Goal: Task Accomplishment & Management: Use online tool/utility

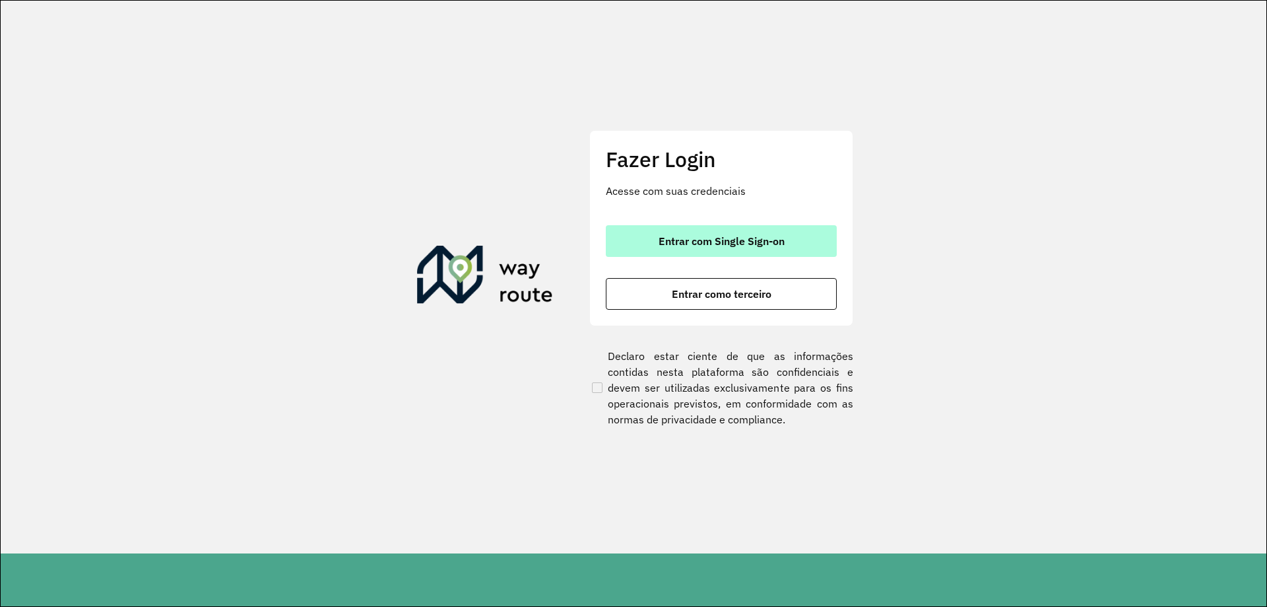
click at [678, 238] on span "Entrar com Single Sign-on" at bounding box center [722, 241] width 126 height 11
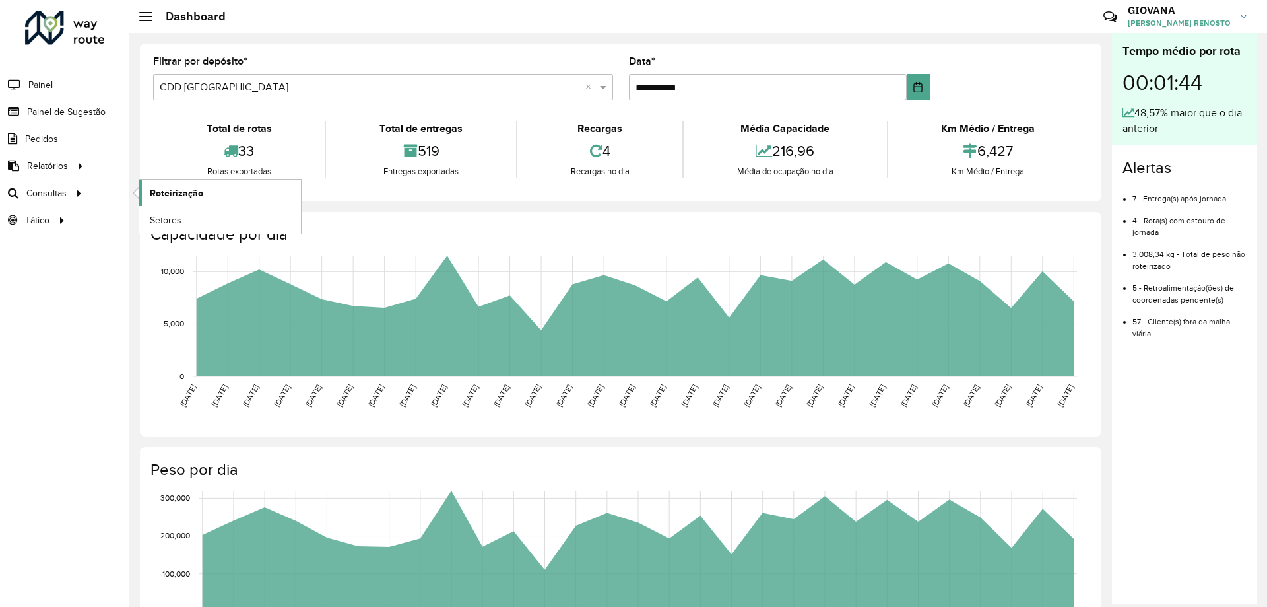
click at [181, 187] on span "Roteirização" at bounding box center [176, 193] width 53 height 14
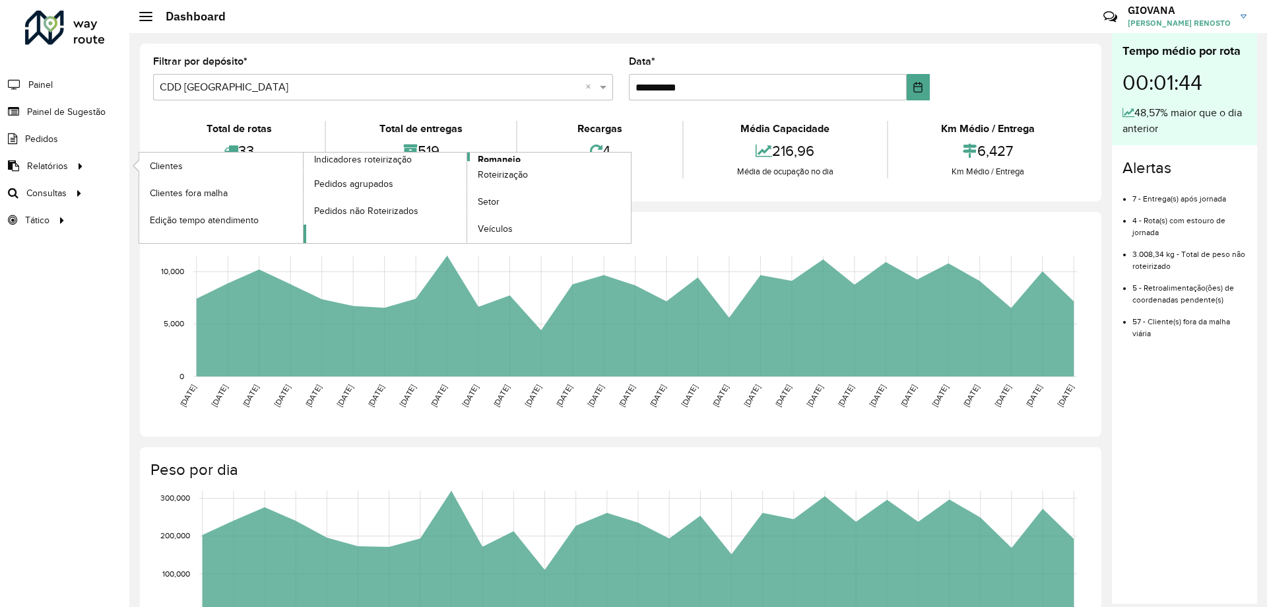
click at [504, 157] on span "Romaneio" at bounding box center [499, 159] width 43 height 14
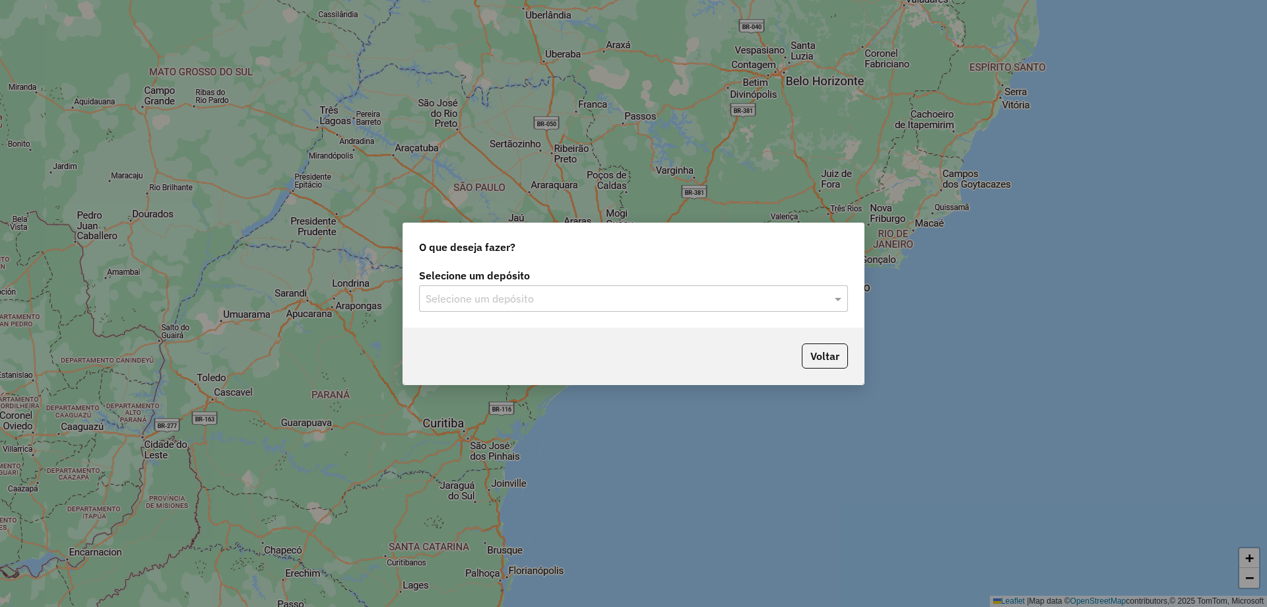
click at [674, 315] on div "Selecione um depósito Selecione um depósito" at bounding box center [633, 296] width 461 height 62
click at [687, 285] on div "Selecione um depósito" at bounding box center [633, 298] width 429 height 26
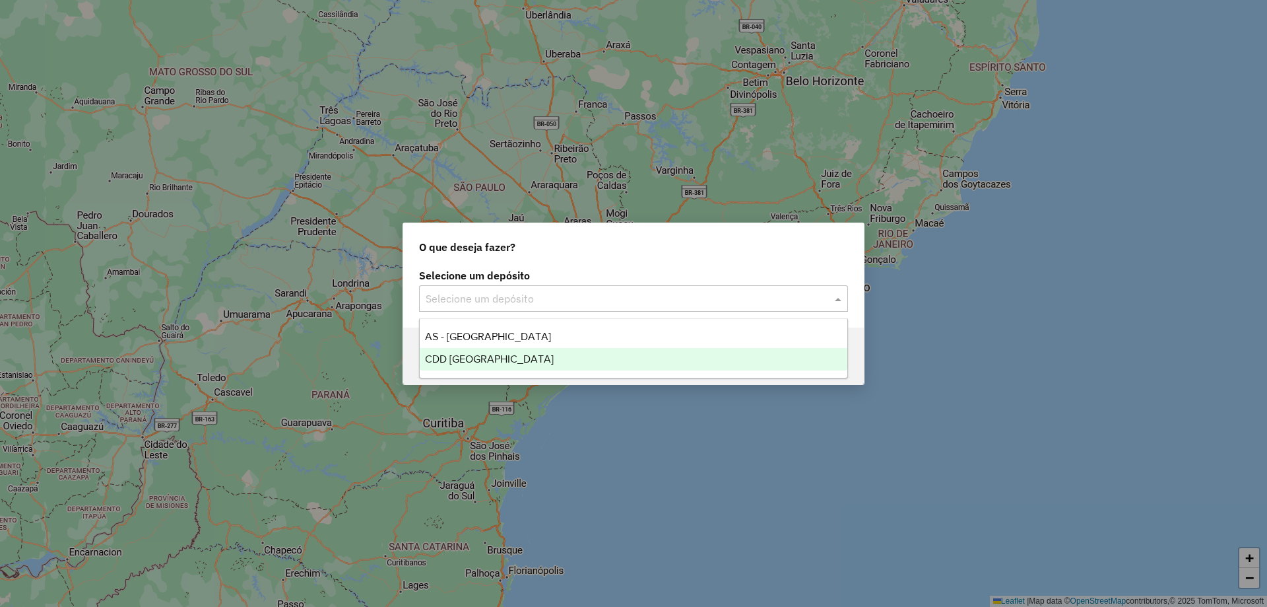
click at [553, 358] on div "CDD [GEOGRAPHIC_DATA]" at bounding box center [634, 359] width 428 height 22
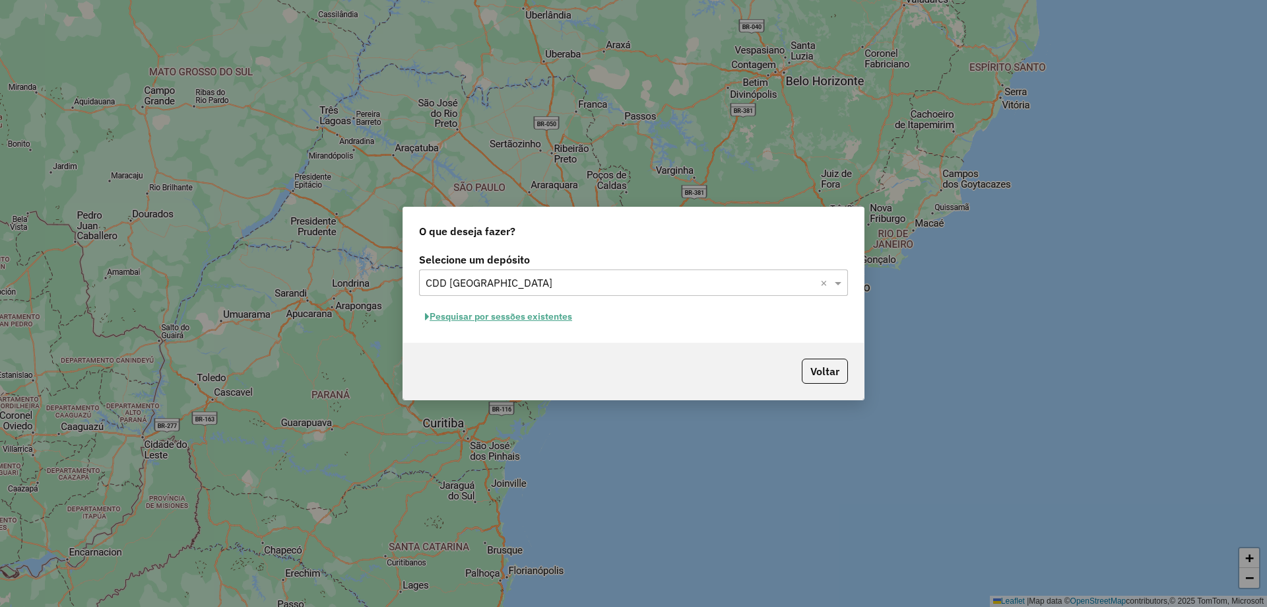
click at [536, 329] on div "Selecione um depósito Selecione um depósito × CDD Florianópolis × Pesquisar por…" at bounding box center [633, 295] width 461 height 93
click at [560, 315] on button "Pesquisar por sessões existentes" at bounding box center [498, 316] width 159 height 20
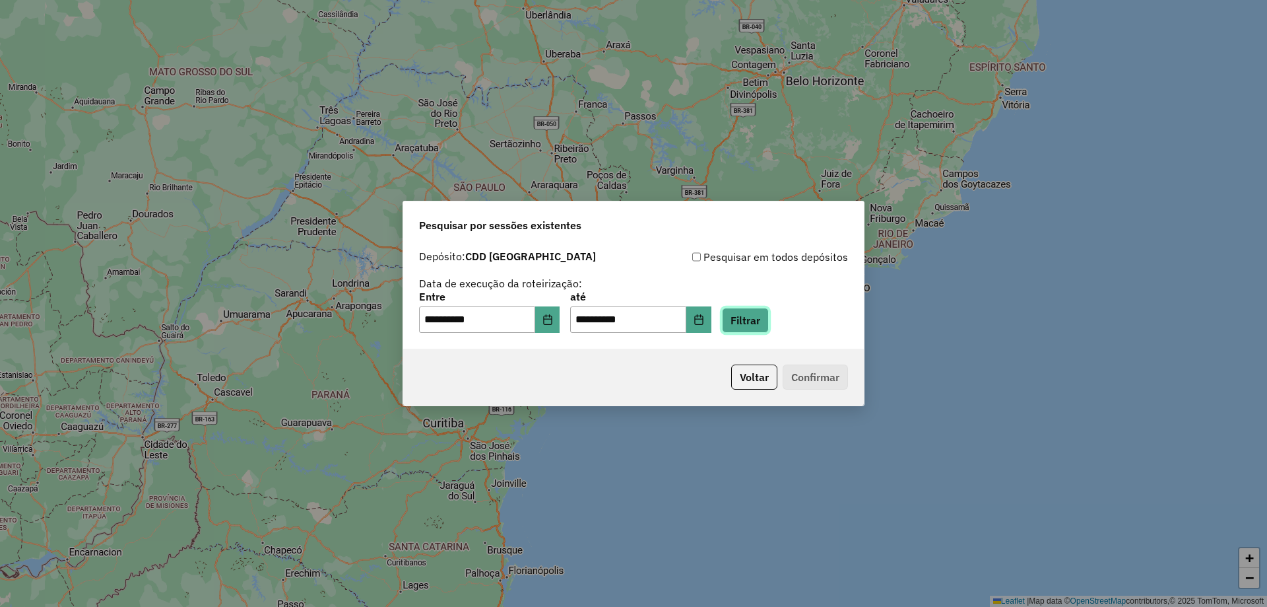
click at [748, 325] on button "Filtrar" at bounding box center [745, 320] width 47 height 25
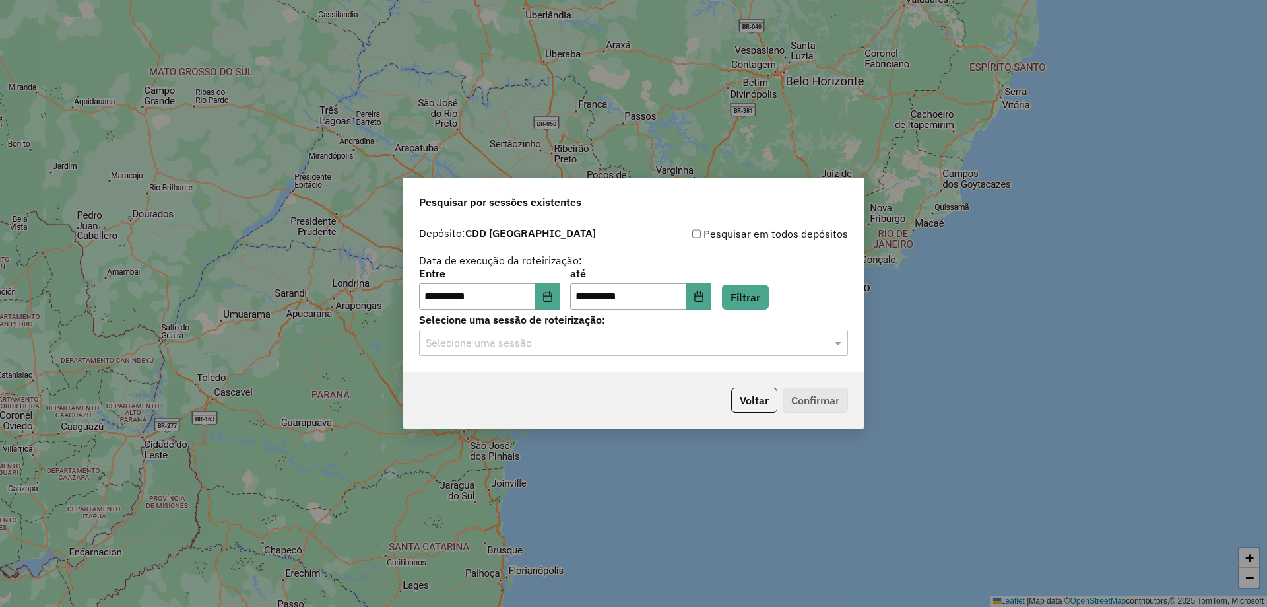
click at [536, 350] on hb-app "**********" at bounding box center [633, 303] width 1267 height 607
click at [582, 347] on input "text" at bounding box center [620, 343] width 389 height 16
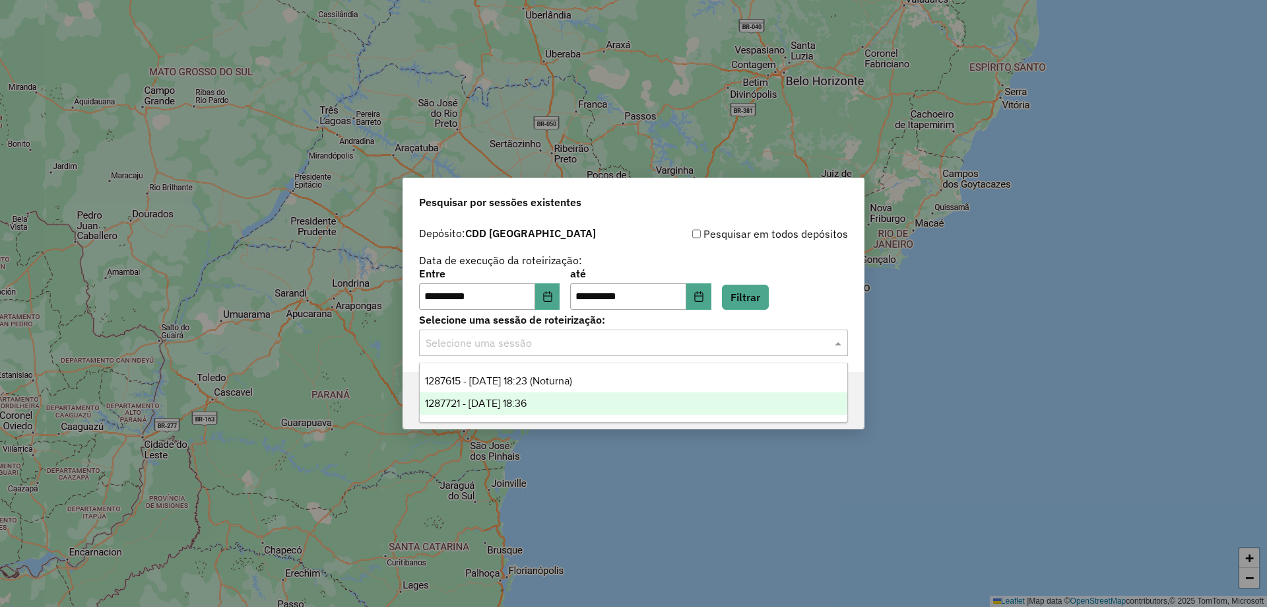
click at [527, 407] on span "1287721 - 03/10/2025 18:36" at bounding box center [476, 402] width 102 height 11
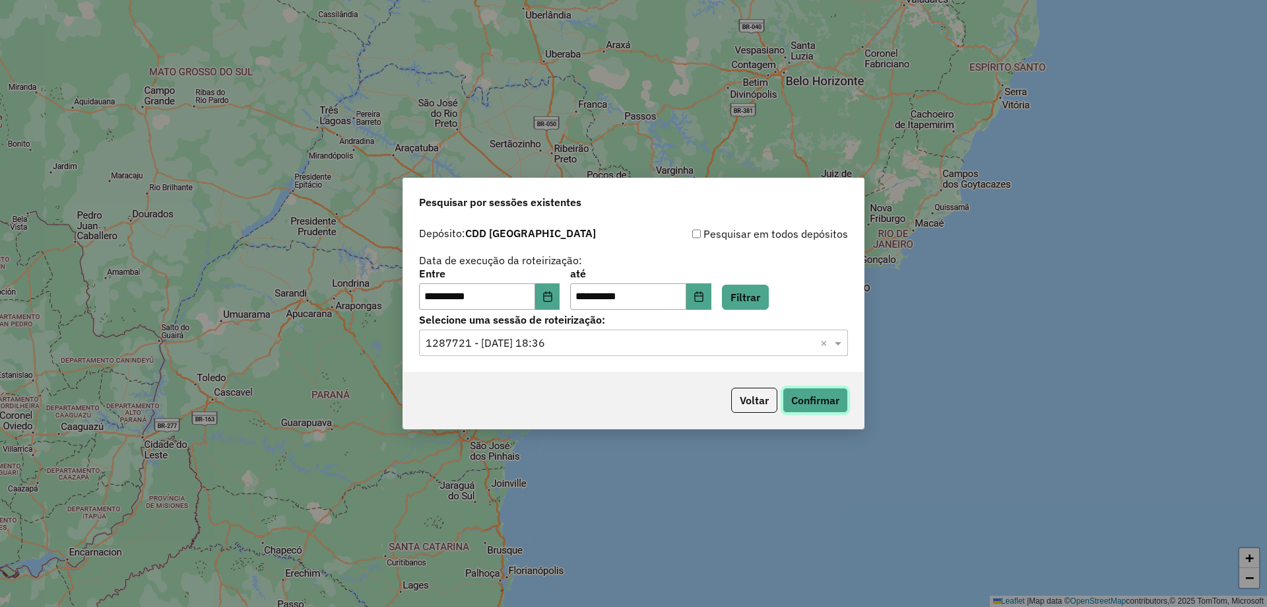
click at [845, 402] on button "Confirmar" at bounding box center [815, 399] width 65 height 25
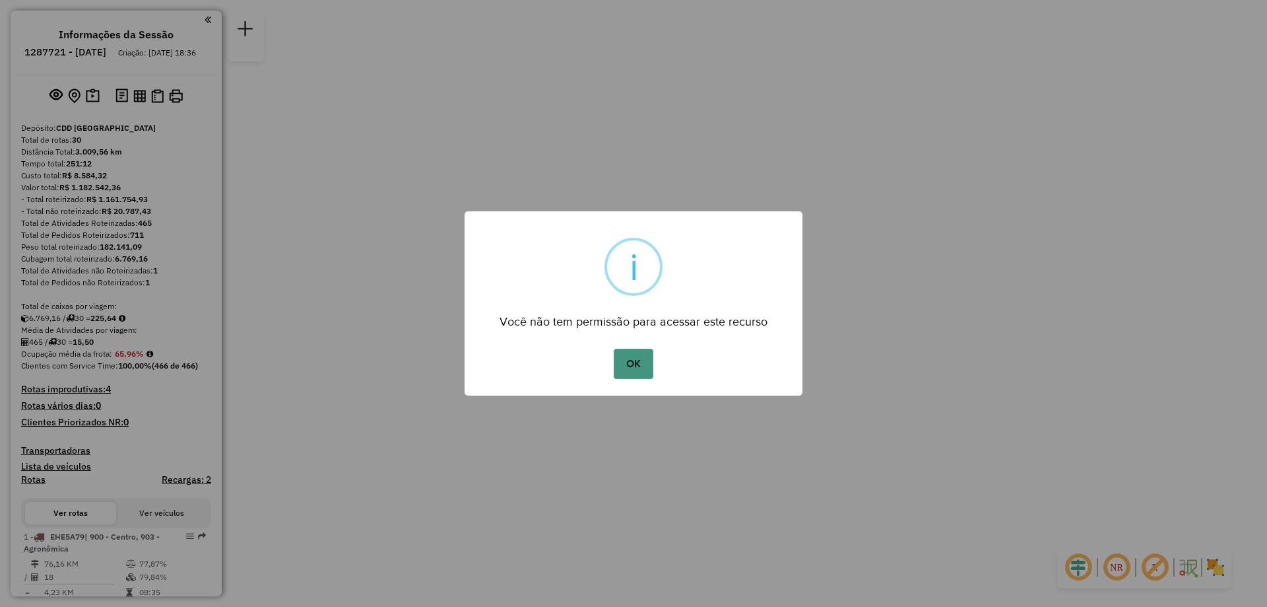
click at [632, 361] on button "OK" at bounding box center [633, 363] width 39 height 30
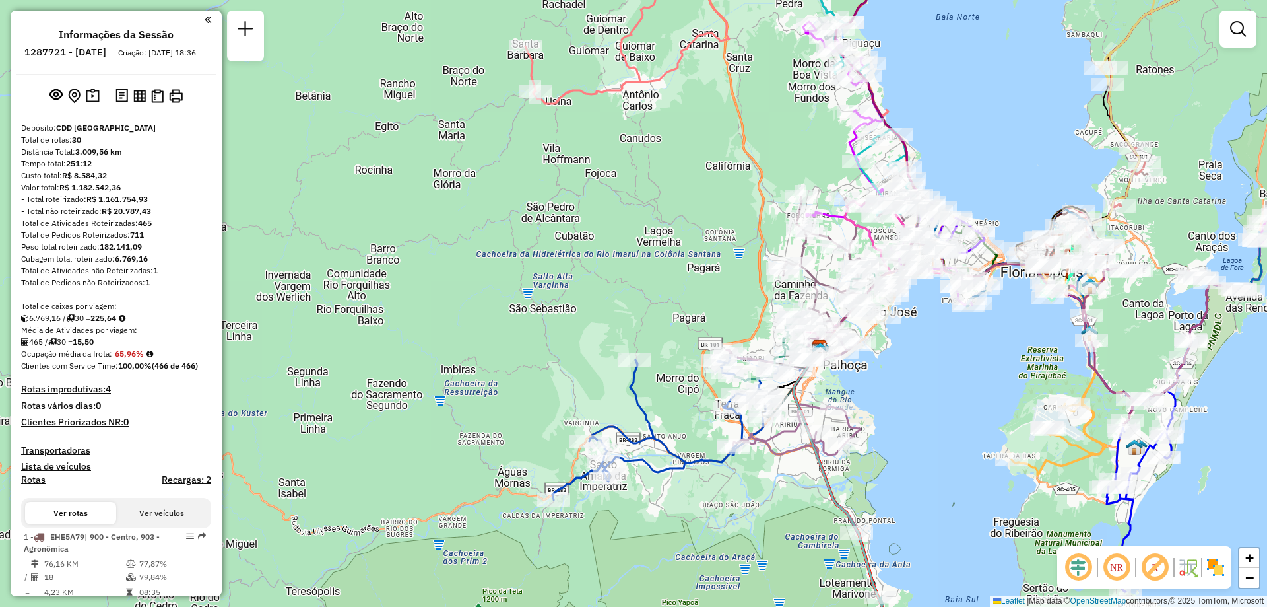
scroll to position [552, 0]
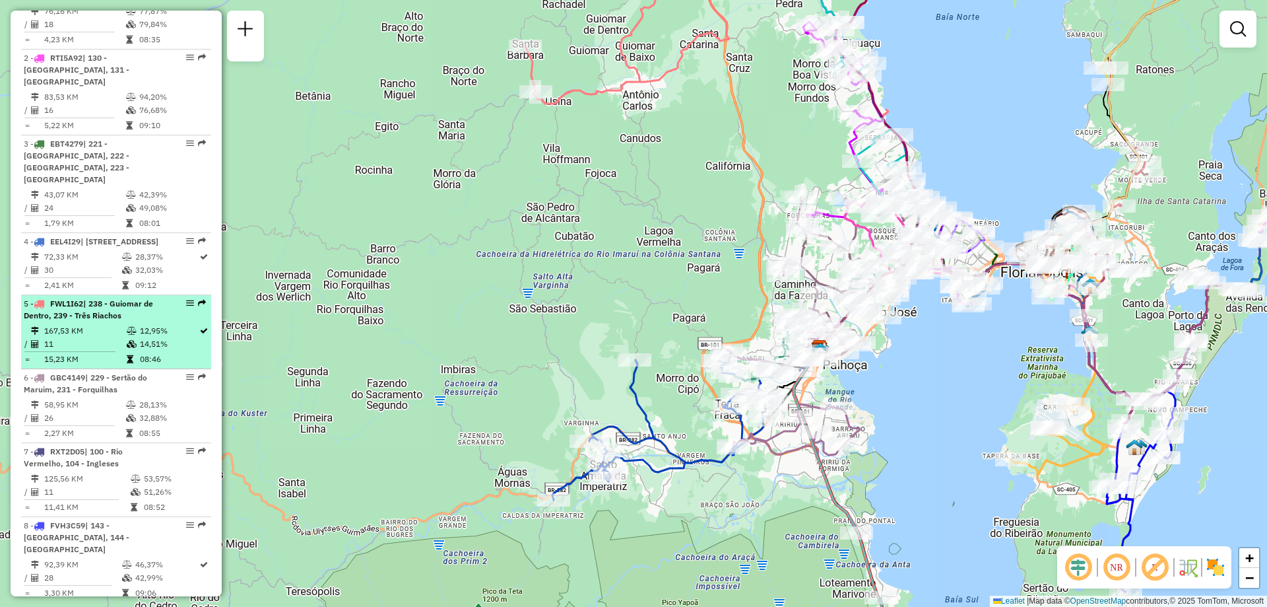
click at [181, 304] on div at bounding box center [186, 303] width 40 height 8
select select "**********"
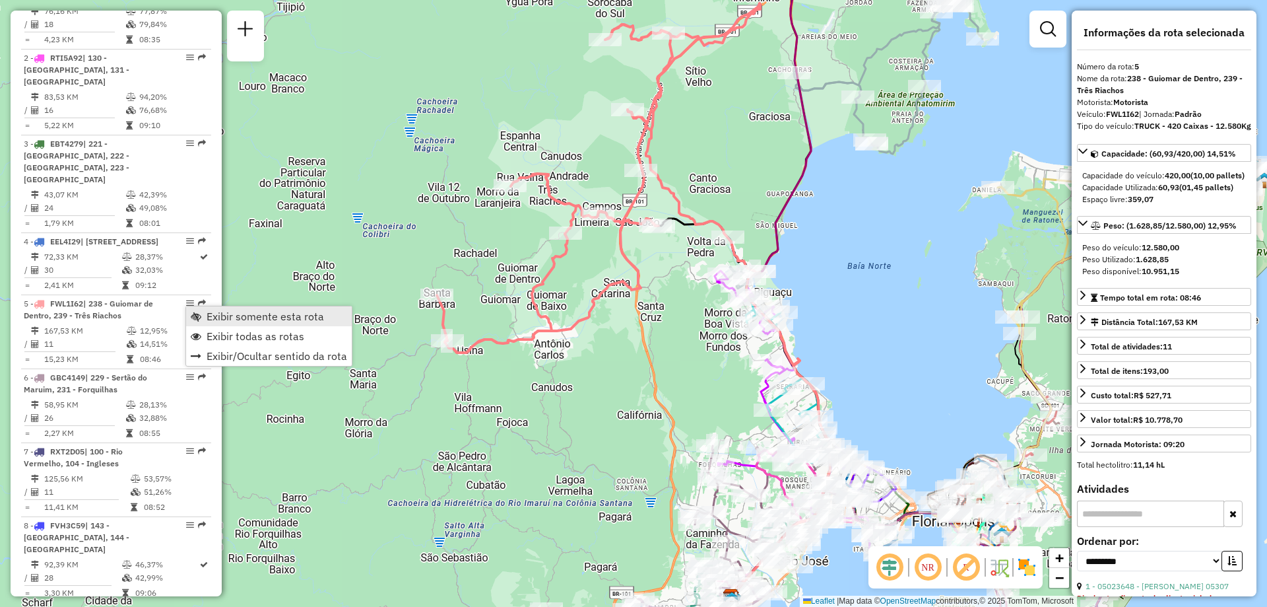
click at [223, 312] on span "Exibir somente esta rota" at bounding box center [265, 316] width 117 height 11
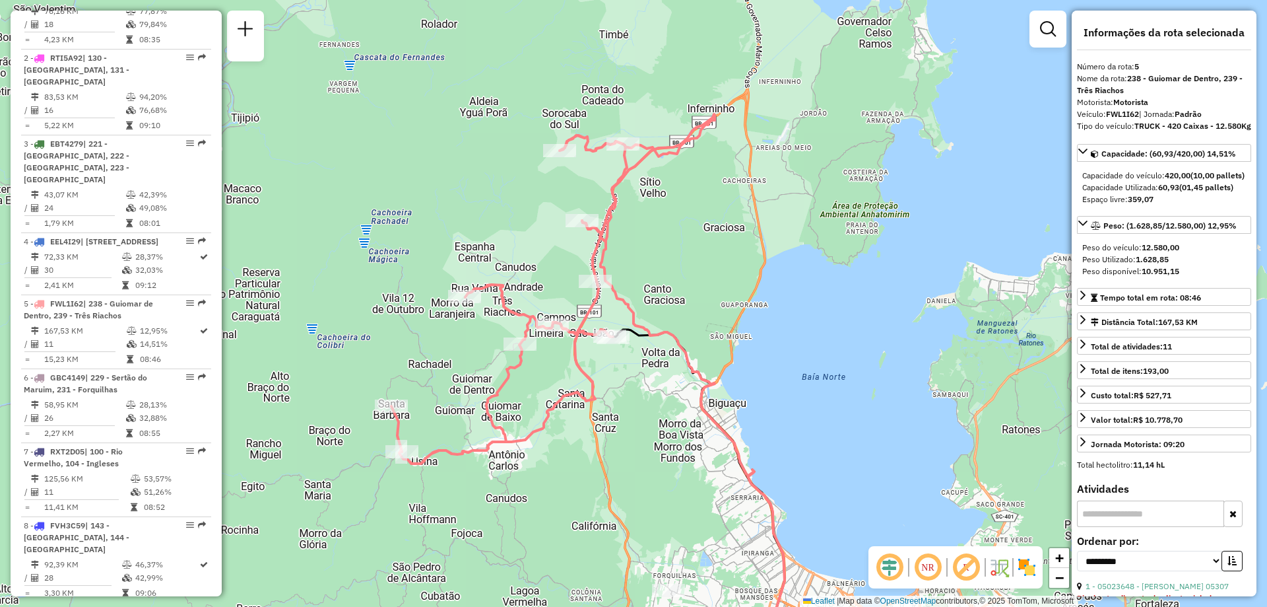
drag, startPoint x: 816, startPoint y: 230, endPoint x: 766, endPoint y: 350, distance: 130.5
click at [766, 350] on div "Janela de atendimento Grade de atendimento Capacidade Transportadoras Veículos …" at bounding box center [633, 303] width 1267 height 607
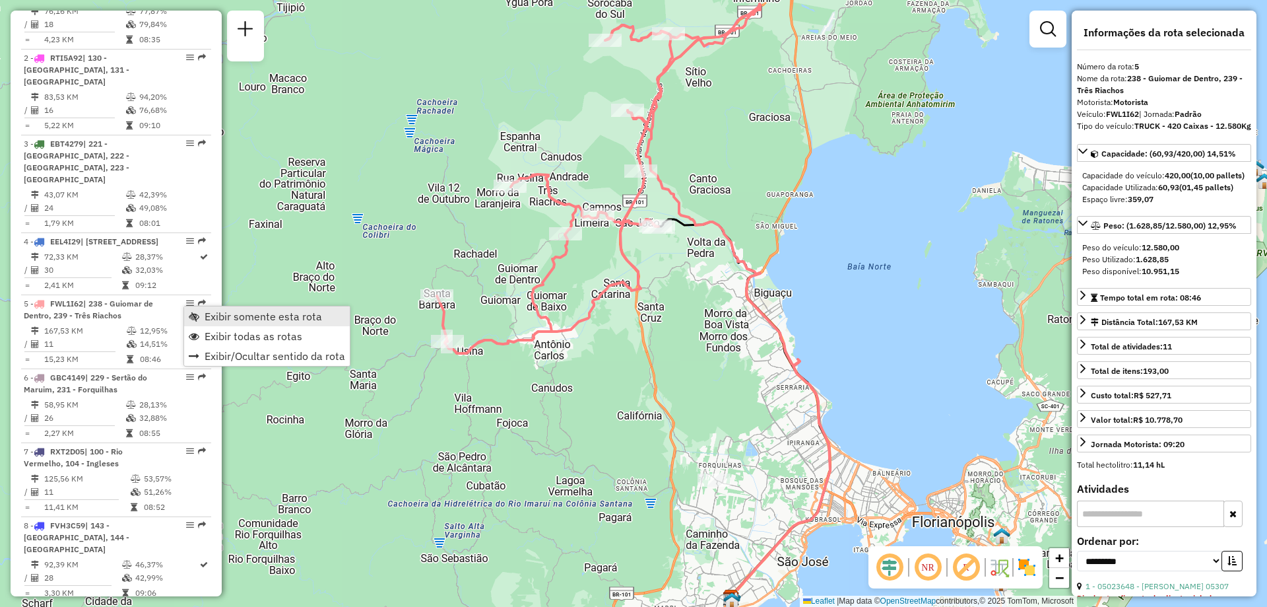
click at [273, 317] on span "Exibir somente esta rota" at bounding box center [263, 316] width 117 height 11
click at [257, 342] on link "Exibir todas as rotas" at bounding box center [267, 334] width 166 height 20
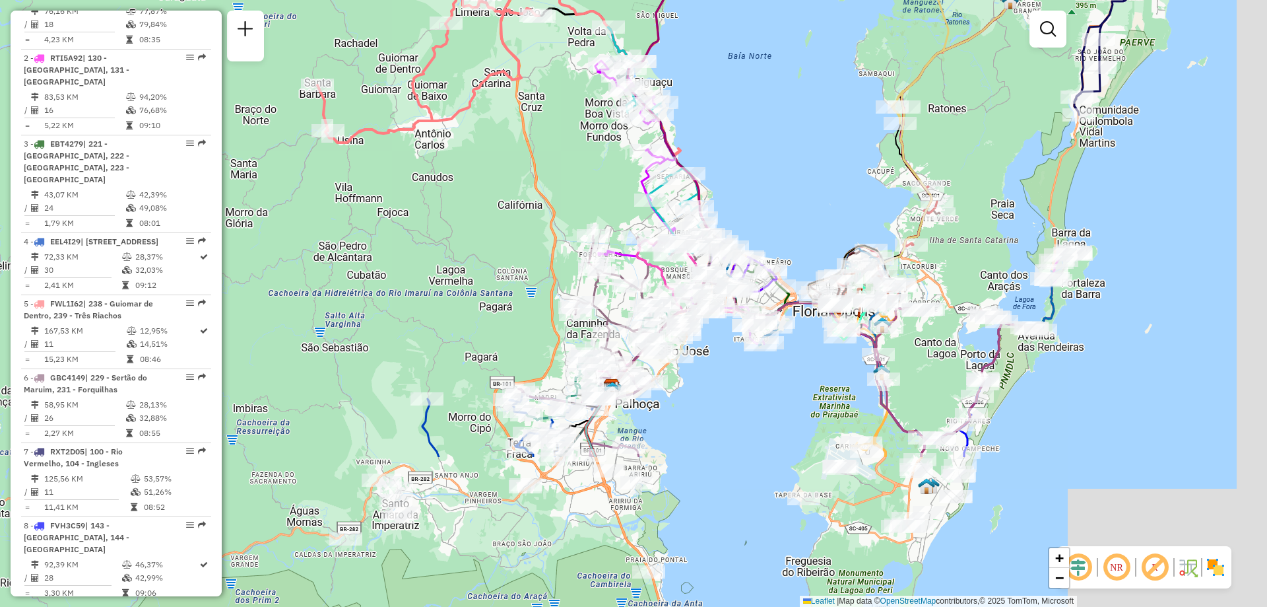
drag, startPoint x: 694, startPoint y: 321, endPoint x: 567, endPoint y: 55, distance: 294.0
click at [567, 55] on div "Janela de atendimento Grade de atendimento Capacidade Transportadoras Veículos …" at bounding box center [633, 303] width 1267 height 607
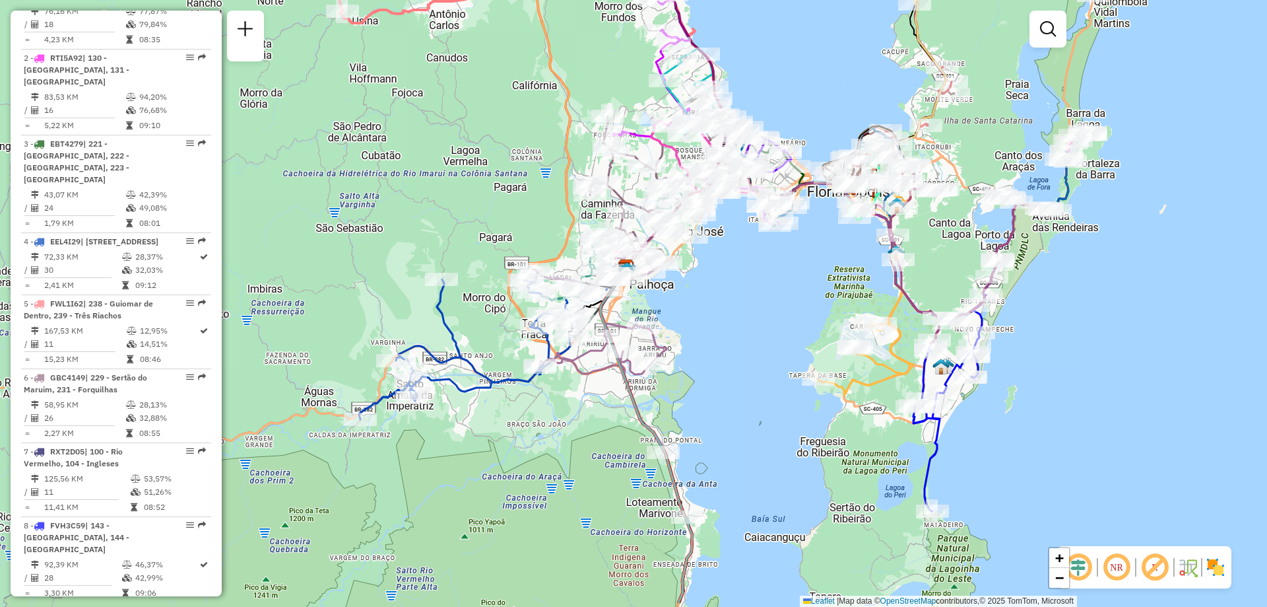
drag, startPoint x: 726, startPoint y: 380, endPoint x: 748, endPoint y: 315, distance: 68.2
click at [748, 315] on div "Janela de atendimento Grade de atendimento Capacidade Transportadoras Veículos …" at bounding box center [633, 303] width 1267 height 607
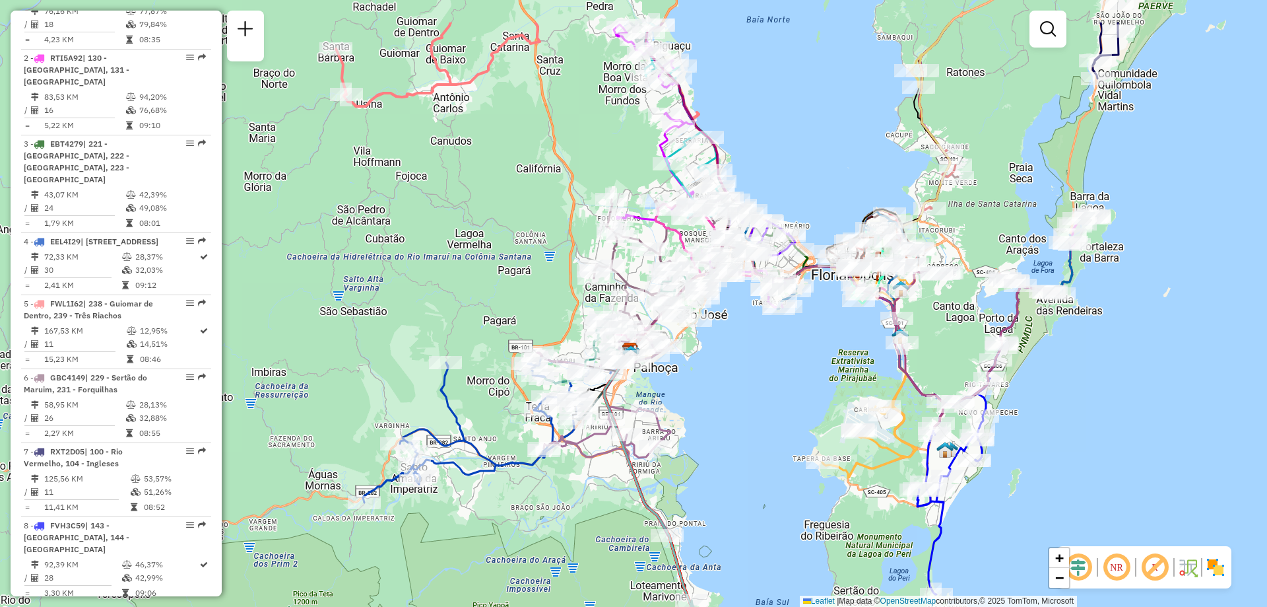
drag, startPoint x: 764, startPoint y: 307, endPoint x: 768, endPoint y: 441, distance: 134.0
click at [768, 441] on div "Janela de atendimento Grade de atendimento Capacidade Transportadoras Veículos …" at bounding box center [633, 303] width 1267 height 607
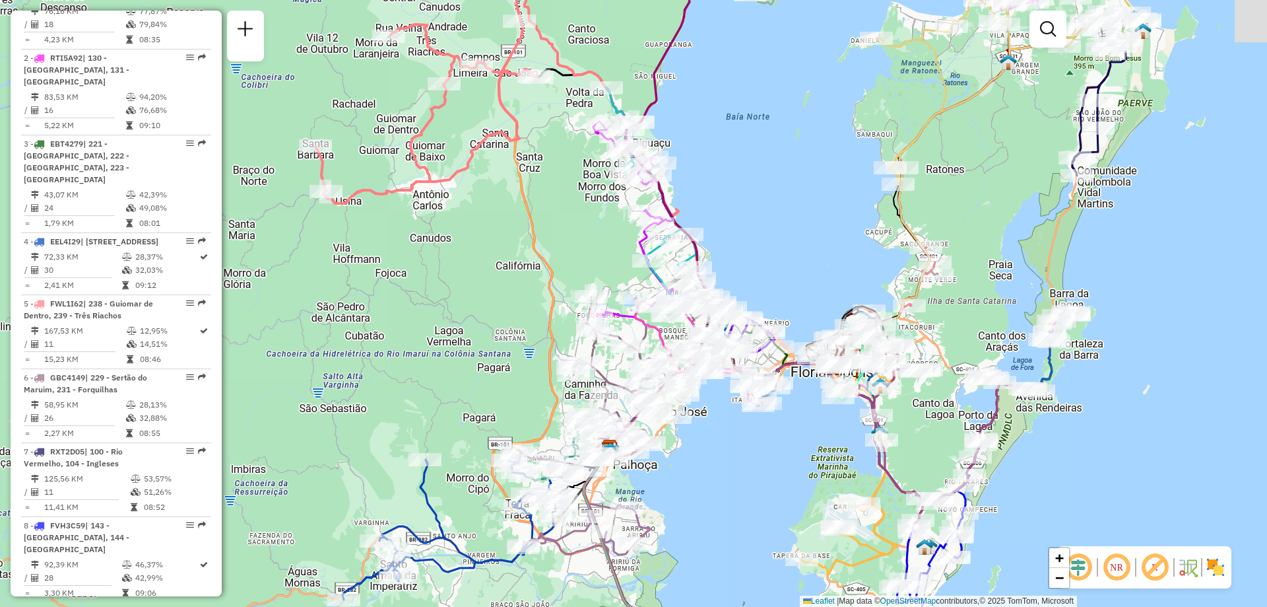
drag, startPoint x: 764, startPoint y: 422, endPoint x: 743, endPoint y: 469, distance: 50.5
click at [743, 469] on div "Janela de atendimento Grade de atendimento Capacidade Transportadoras Veículos …" at bounding box center [633, 303] width 1267 height 607
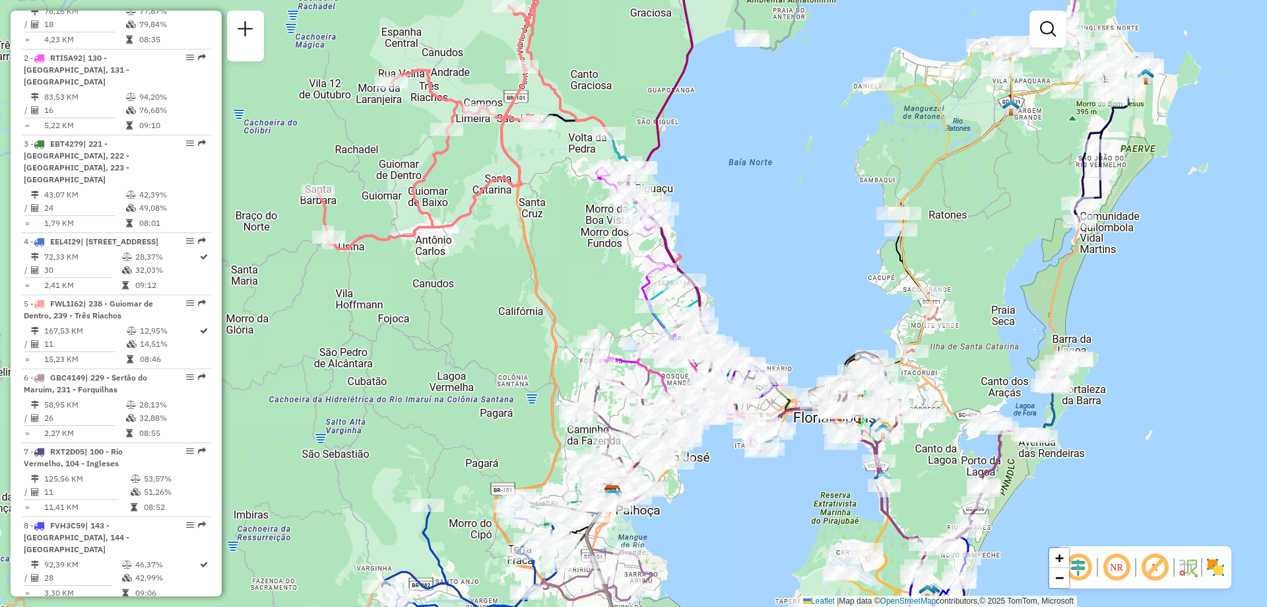
drag, startPoint x: 728, startPoint y: 440, endPoint x: 731, endPoint y: 500, distance: 60.1
click at [731, 500] on div "Janela de atendimento Grade de atendimento Capacidade Transportadoras Veículos …" at bounding box center [633, 303] width 1267 height 607
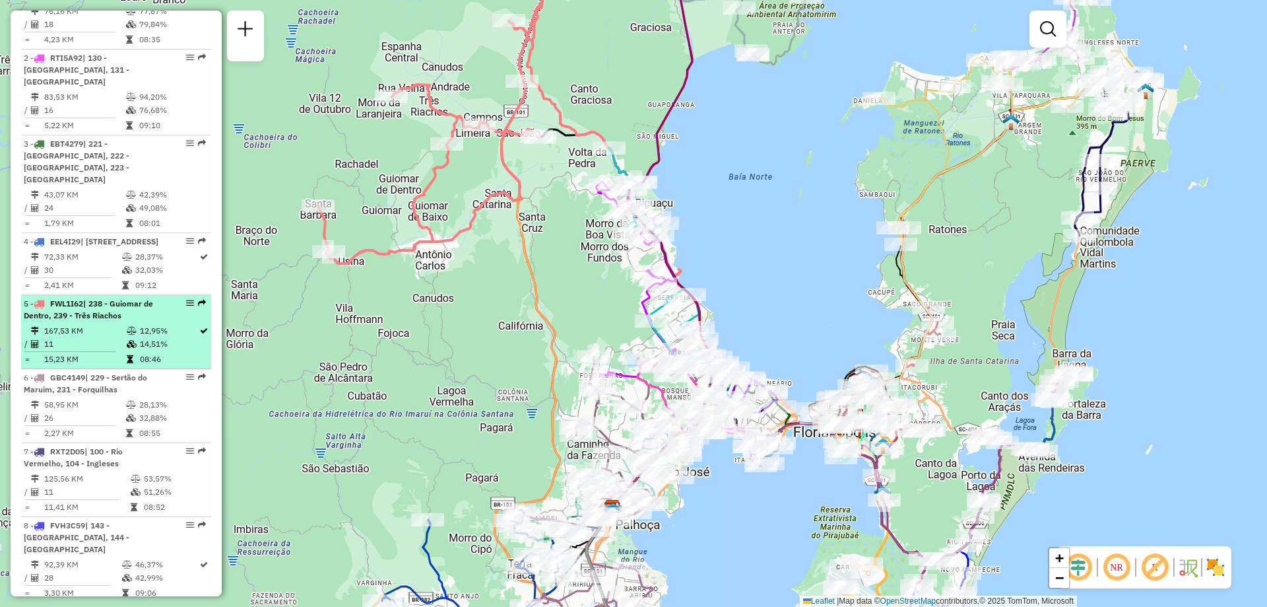
click at [183, 337] on td "14,51%" at bounding box center [168, 343] width 59 height 13
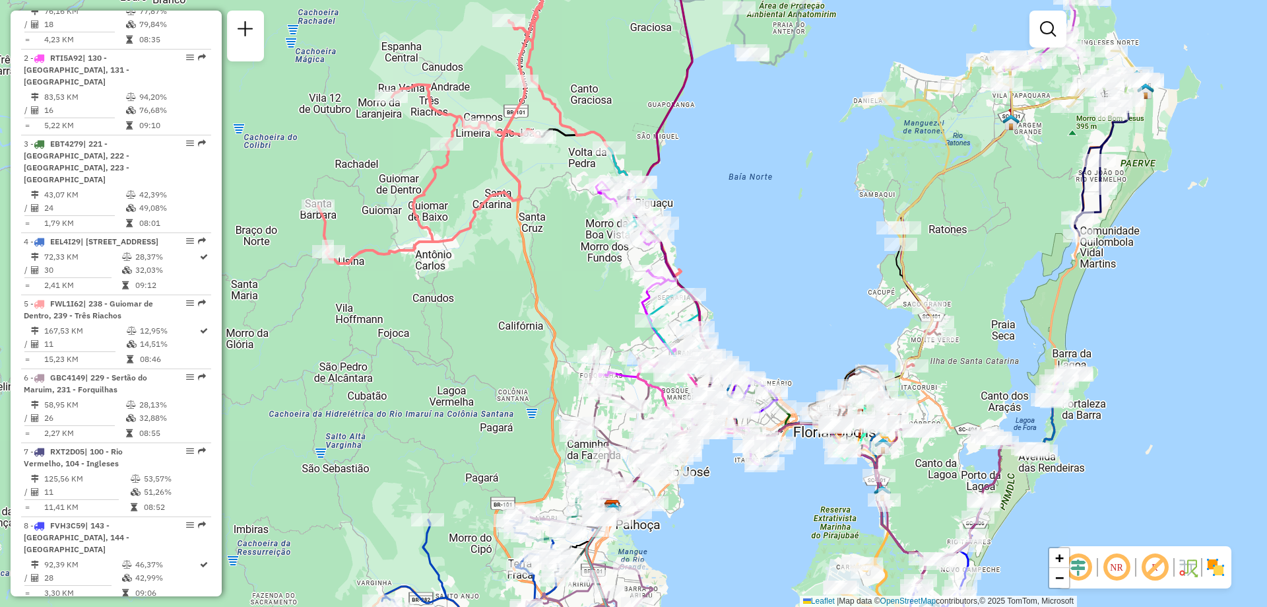
select select "**********"
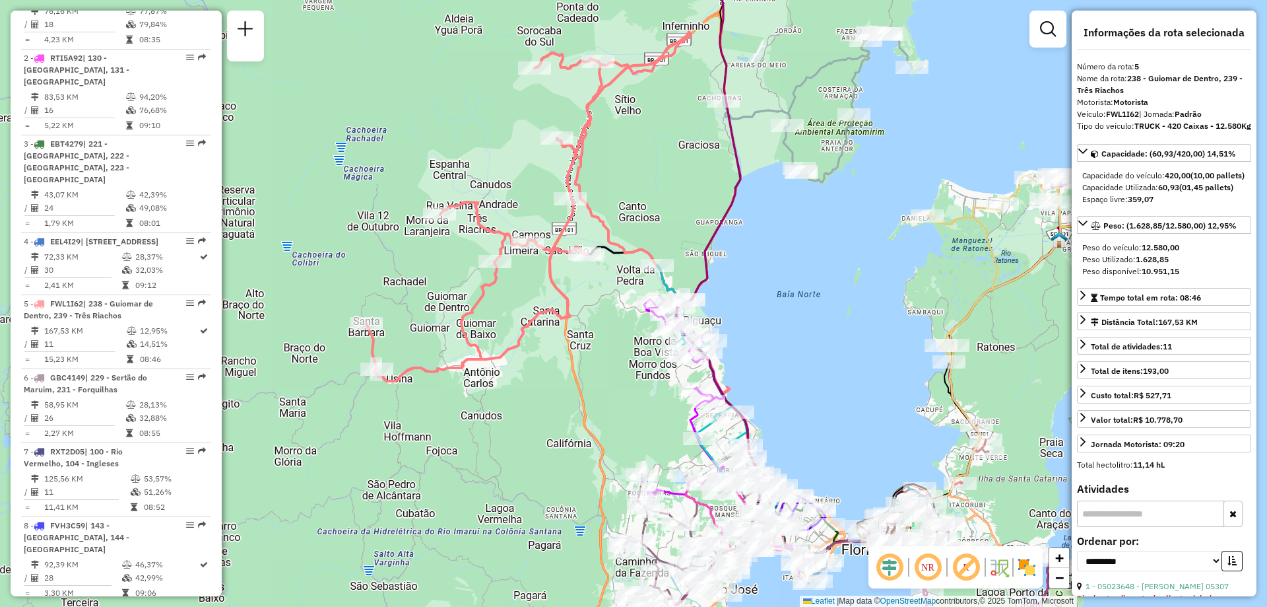
drag, startPoint x: 906, startPoint y: 319, endPoint x: 831, endPoint y: 356, distance: 83.8
click at [831, 356] on div "Janela de atendimento Grade de atendimento Capacidade Transportadoras Veículos …" at bounding box center [633, 303] width 1267 height 607
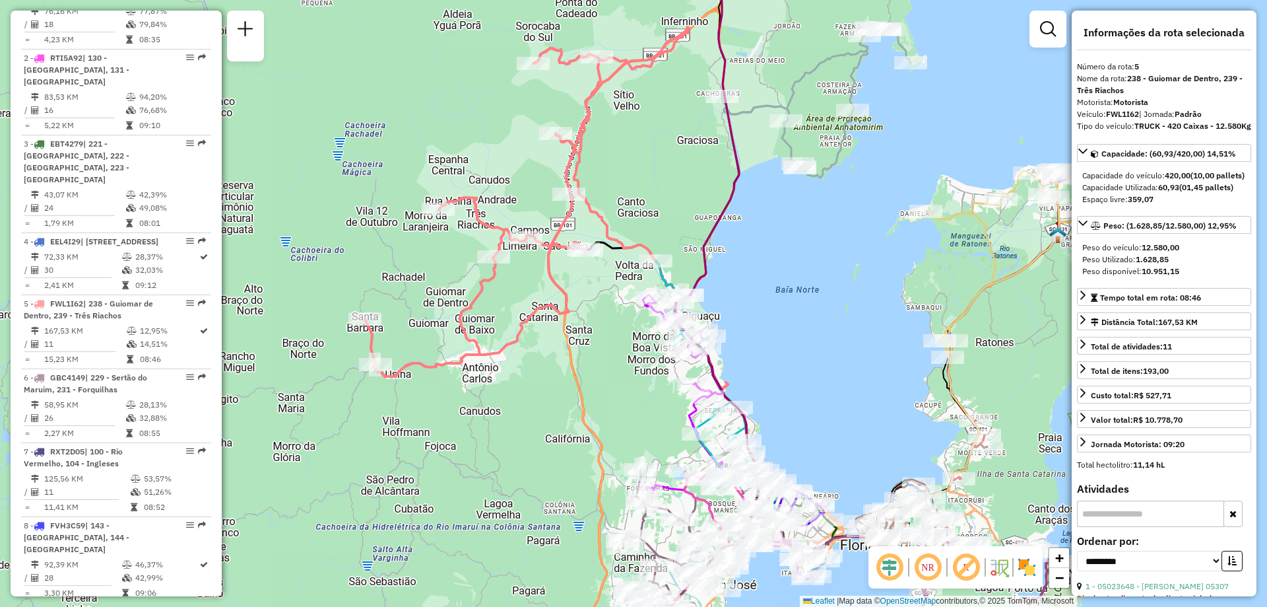
drag, startPoint x: 817, startPoint y: 341, endPoint x: 821, endPoint y: 327, distance: 14.4
click at [821, 327] on div "Janela de atendimento Grade de atendimento Capacidade Transportadoras Veículos …" at bounding box center [633, 303] width 1267 height 607
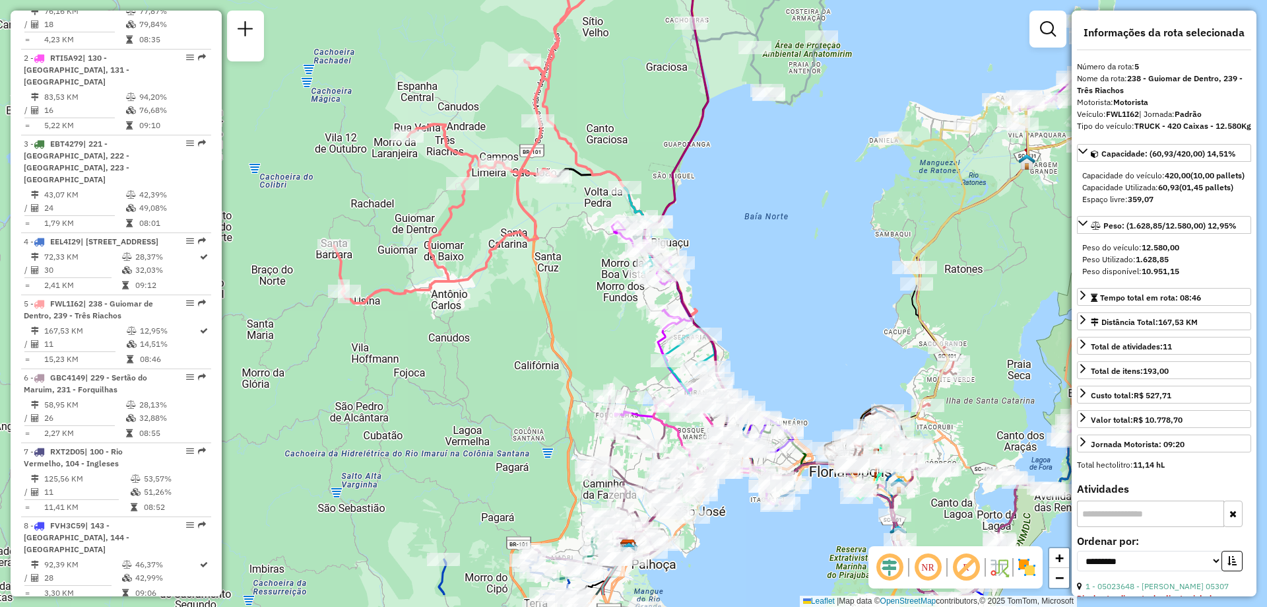
drag, startPoint x: 826, startPoint y: 364, endPoint x: 795, endPoint y: 291, distance: 79.2
click at [795, 291] on div "Janela de atendimento Grade de atendimento Capacidade Transportadoras Veículos …" at bounding box center [633, 303] width 1267 height 607
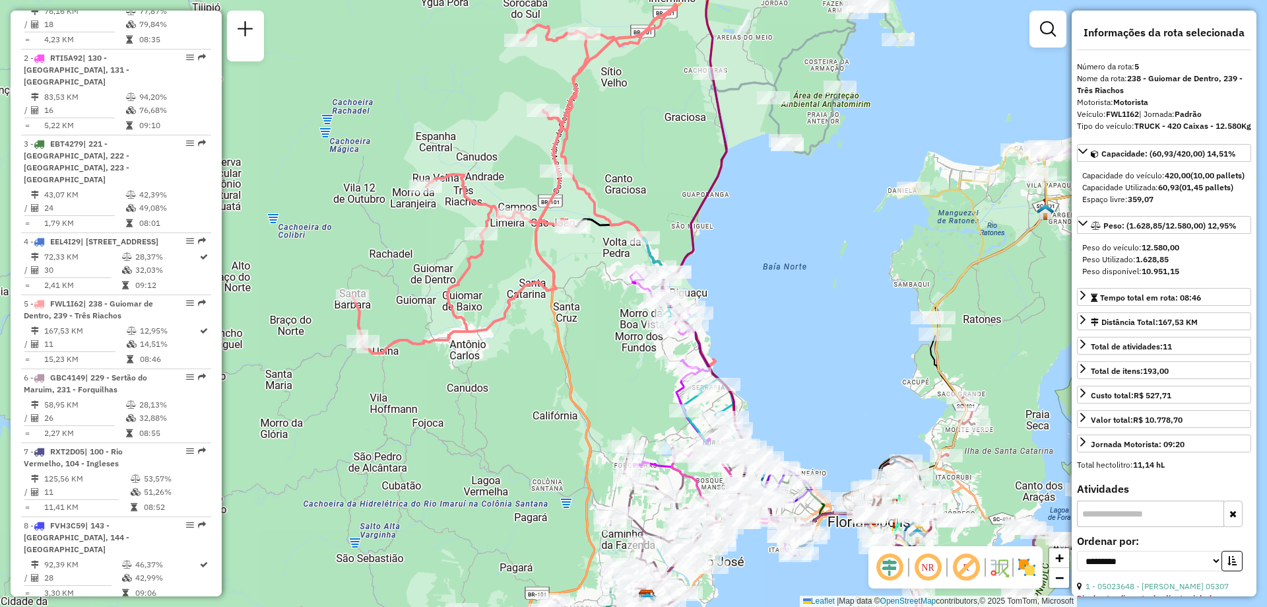
click at [750, 298] on div "Janela de atendimento Grade de atendimento Capacidade Transportadoras Veículos …" at bounding box center [633, 303] width 1267 height 607
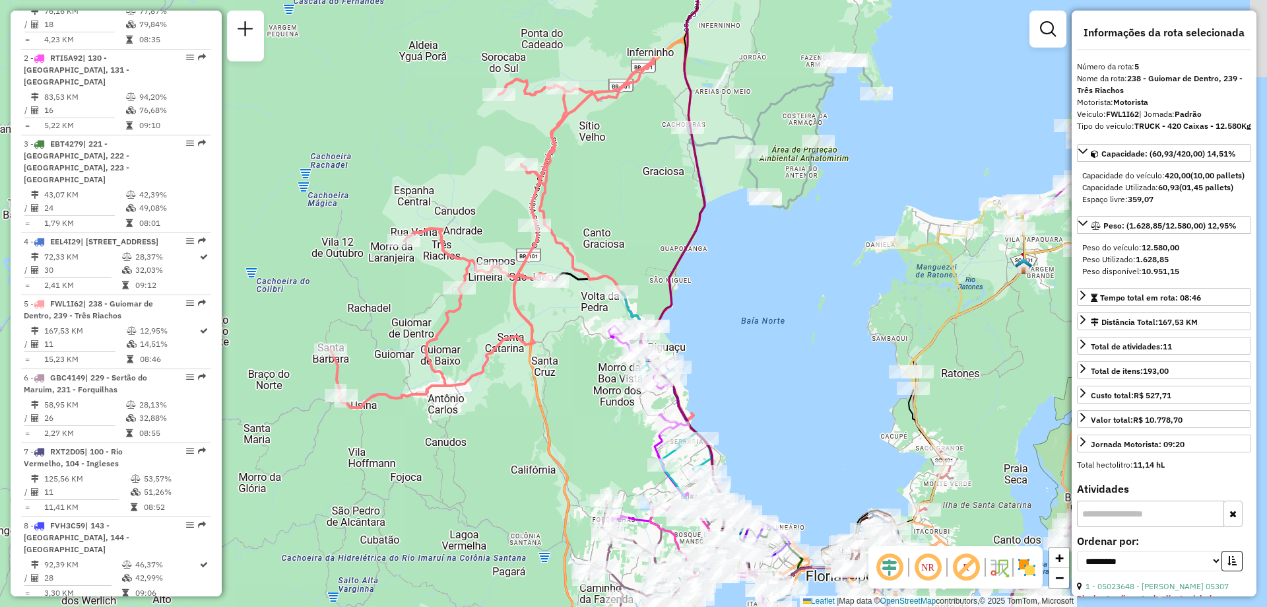
drag, startPoint x: 896, startPoint y: 331, endPoint x: 873, endPoint y: 383, distance: 56.4
click at [873, 383] on div "Janela de atendimento Grade de atendimento Capacidade Transportadoras Veículos …" at bounding box center [633, 303] width 1267 height 607
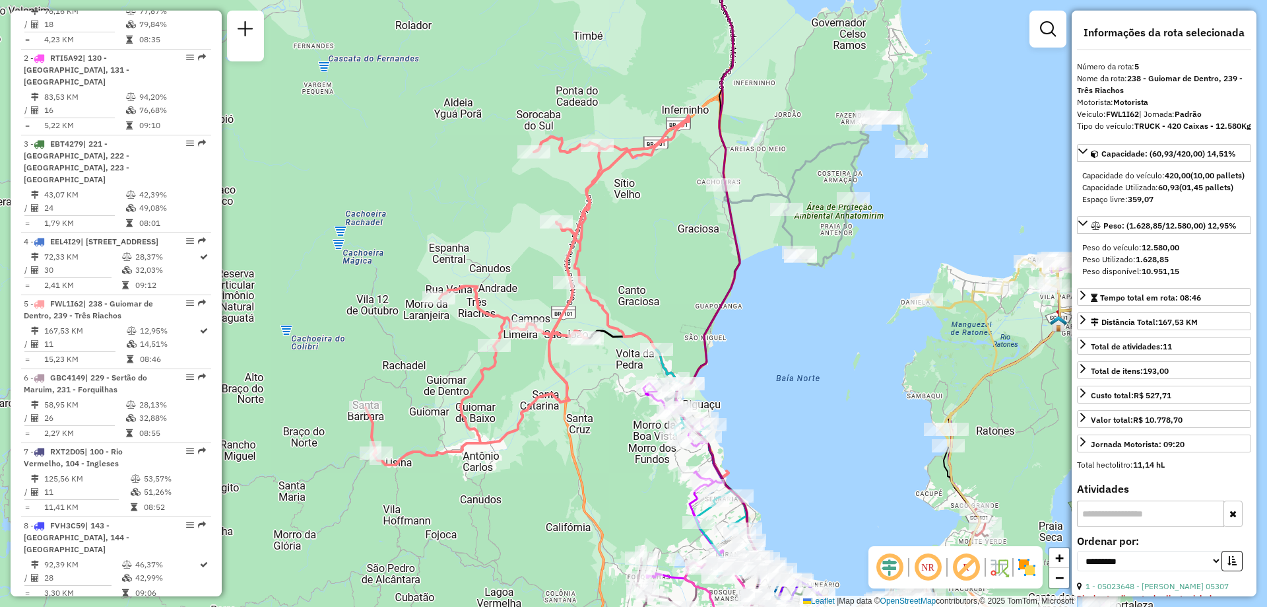
drag, startPoint x: 849, startPoint y: 316, endPoint x: 872, endPoint y: 347, distance: 38.7
click at [872, 347] on div "Janela de atendimento Grade de atendimento Capacidade Transportadoras Veículos …" at bounding box center [633, 303] width 1267 height 607
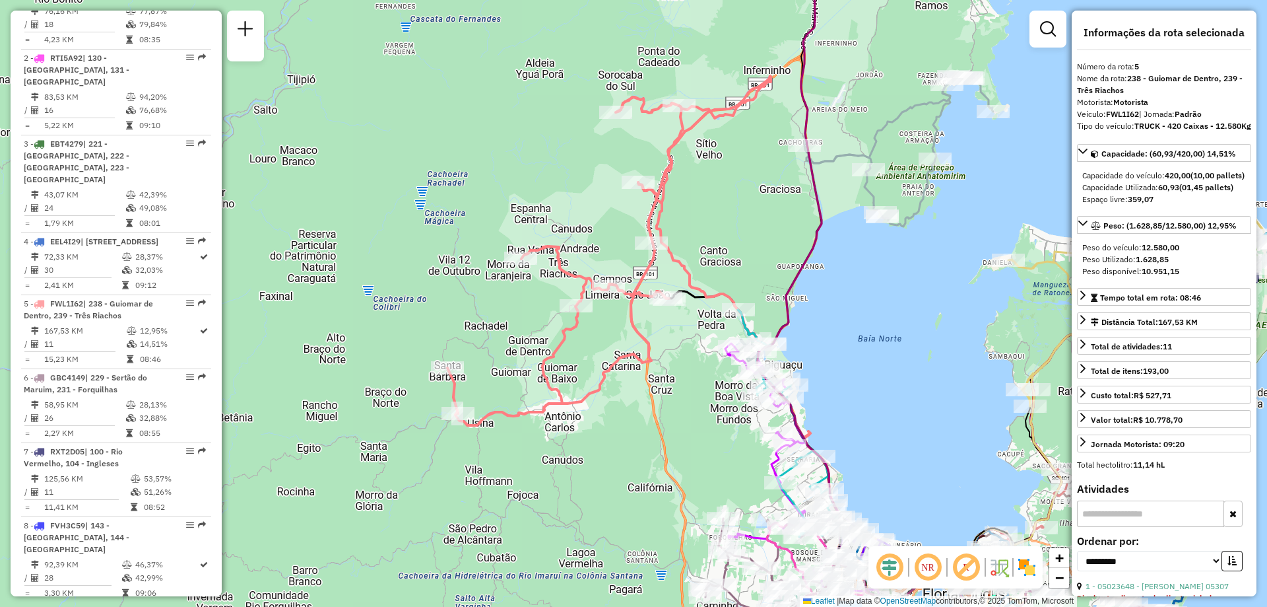
drag, startPoint x: 830, startPoint y: 382, endPoint x: 914, endPoint y: 340, distance: 93.9
click at [914, 340] on div "Janela de atendimento Grade de atendimento Capacidade Transportadoras Veículos …" at bounding box center [633, 303] width 1267 height 607
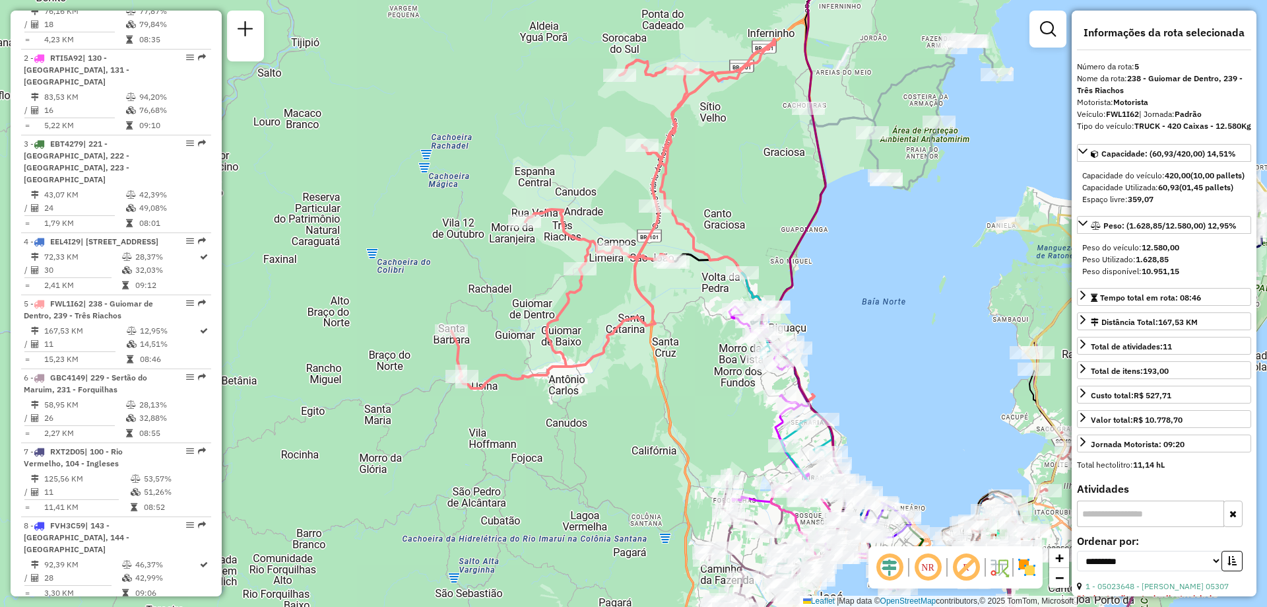
drag, startPoint x: 880, startPoint y: 393, endPoint x: 882, endPoint y: 359, distance: 34.4
click at [882, 359] on div "Janela de atendimento Grade de atendimento Capacidade Transportadoras Veículos …" at bounding box center [633, 303] width 1267 height 607
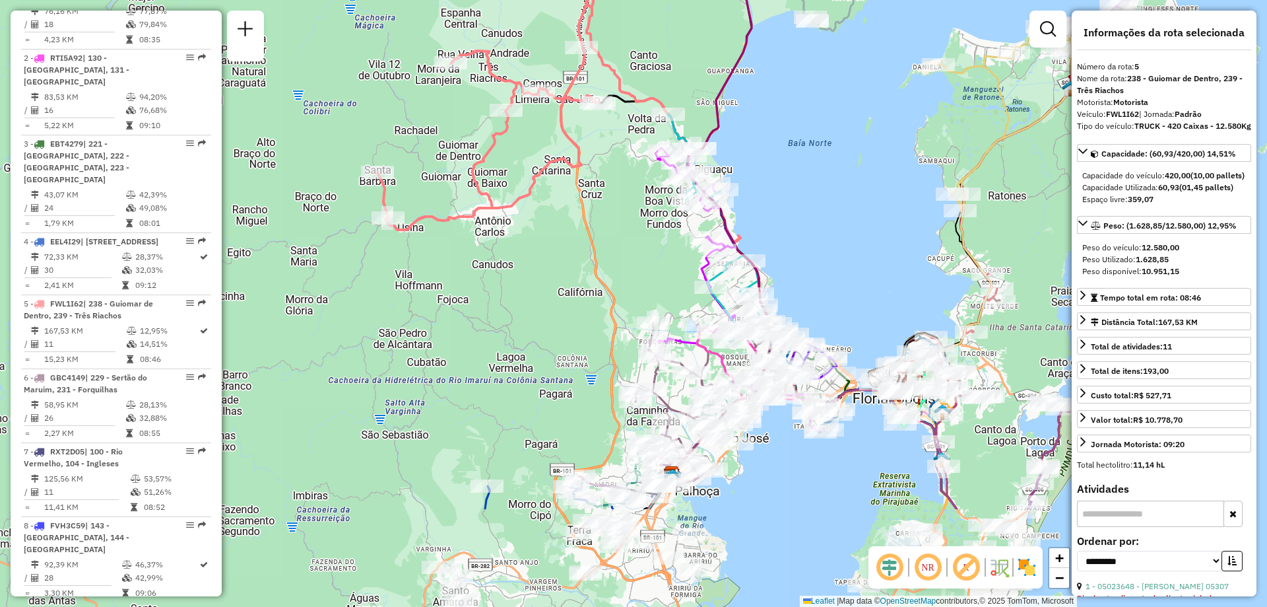
drag, startPoint x: 914, startPoint y: 362, endPoint x: 840, endPoint y: 203, distance: 174.8
click at [840, 203] on div "Janela de atendimento Grade de atendimento Capacidade Transportadoras Veículos …" at bounding box center [633, 303] width 1267 height 607
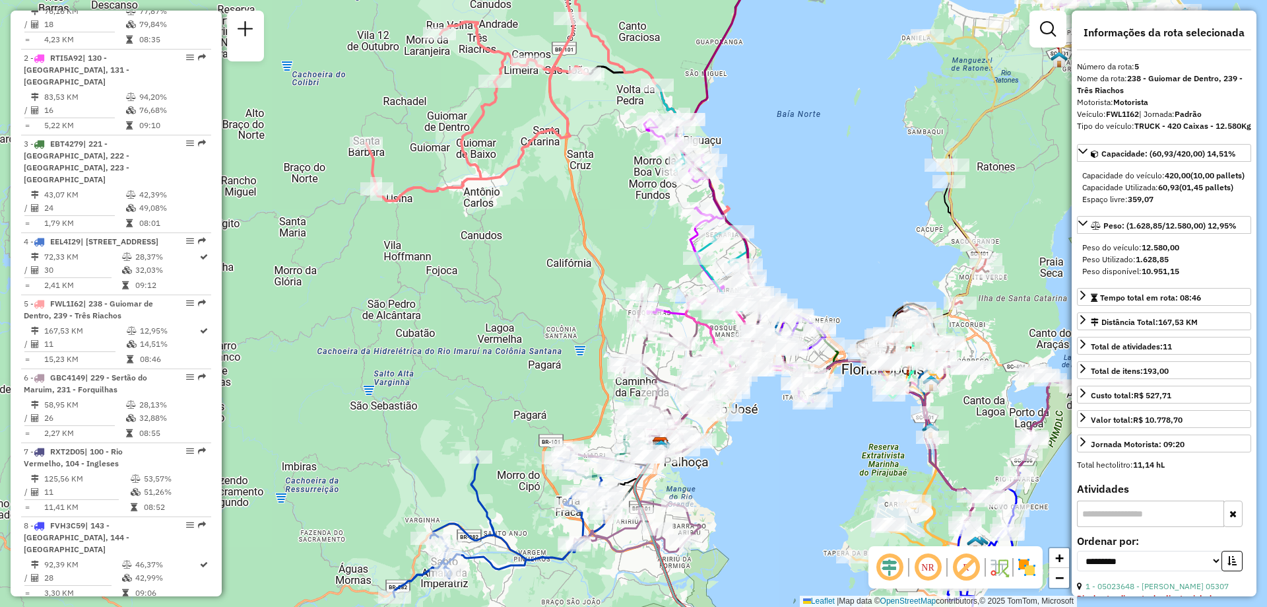
drag, startPoint x: 851, startPoint y: 269, endPoint x: 810, endPoint y: 212, distance: 70.5
click at [810, 212] on div "Janela de atendimento Grade de atendimento Capacidade Transportadoras Veículos …" at bounding box center [633, 303] width 1267 height 607
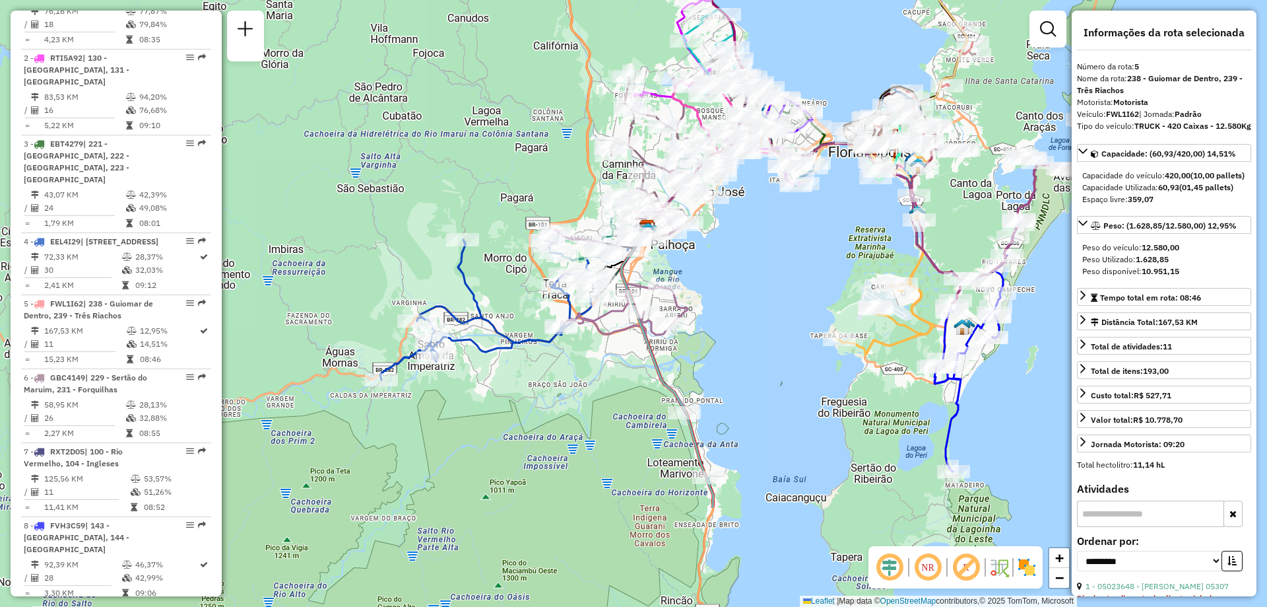
drag, startPoint x: 751, startPoint y: 449, endPoint x: 781, endPoint y: 245, distance: 206.7
click at [781, 245] on div "Janela de atendimento Grade de atendimento Capacidade Transportadoras Veículos …" at bounding box center [633, 303] width 1267 height 607
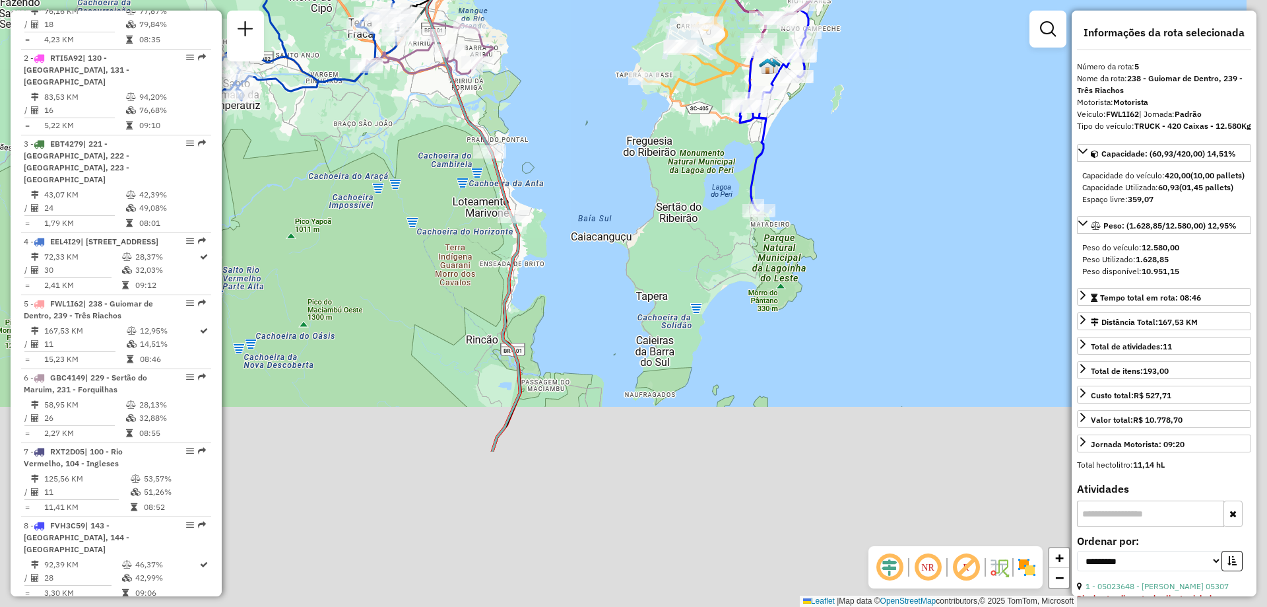
drag, startPoint x: 986, startPoint y: 514, endPoint x: 777, endPoint y: 286, distance: 308.8
click at [778, 286] on div "Janela de atendimento Grade de atendimento Capacidade Transportadoras Veículos …" at bounding box center [633, 303] width 1267 height 607
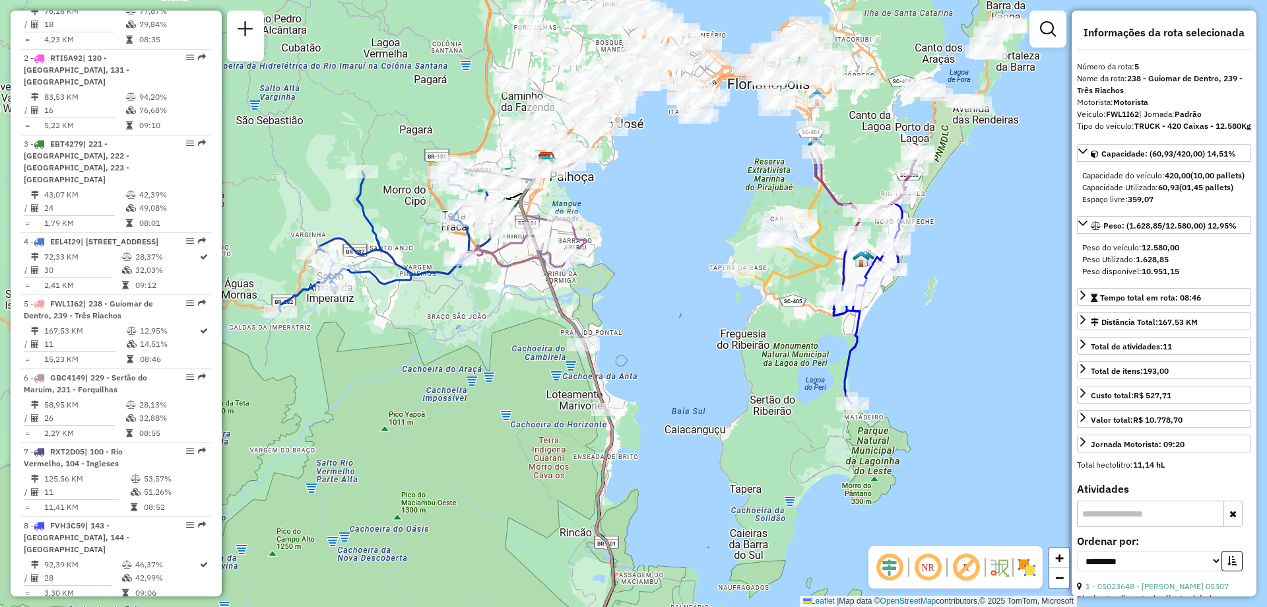
drag, startPoint x: 667, startPoint y: 331, endPoint x: 790, endPoint y: 577, distance: 274.5
click at [790, 577] on div "Janela de atendimento Grade de atendimento Capacidade Transportadoras Veículos …" at bounding box center [633, 303] width 1267 height 607
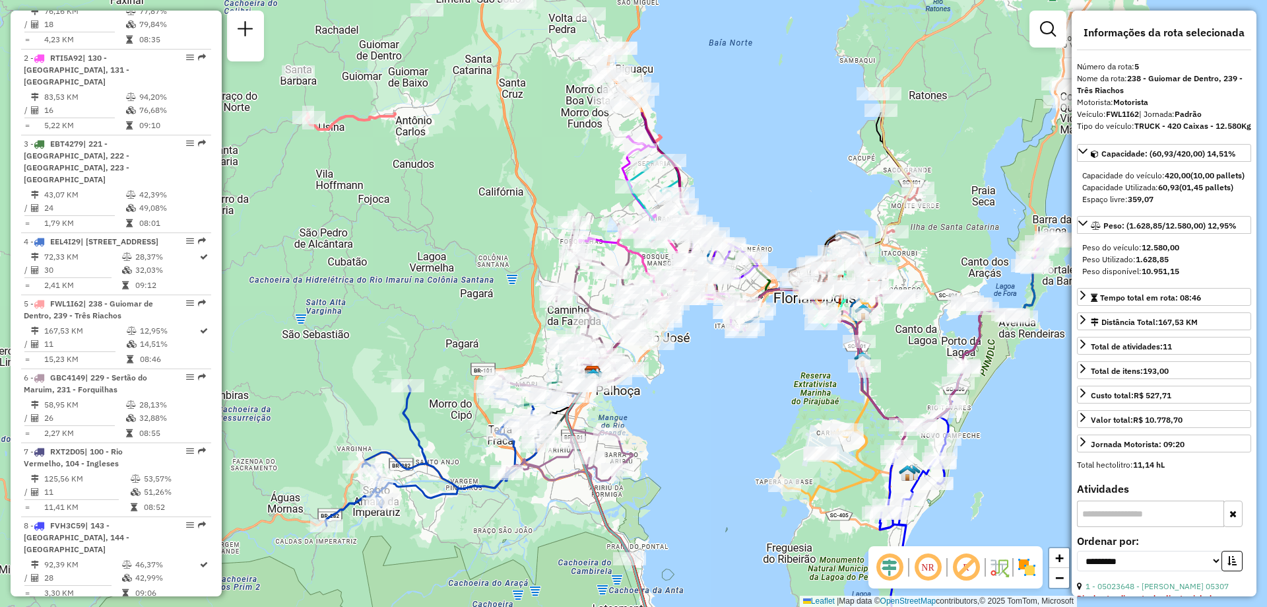
drag, startPoint x: 727, startPoint y: 404, endPoint x: 756, endPoint y: 582, distance: 180.4
click at [756, 582] on div "Janela de atendimento Grade de atendimento Capacidade Transportadoras Veículos …" at bounding box center [633, 303] width 1267 height 607
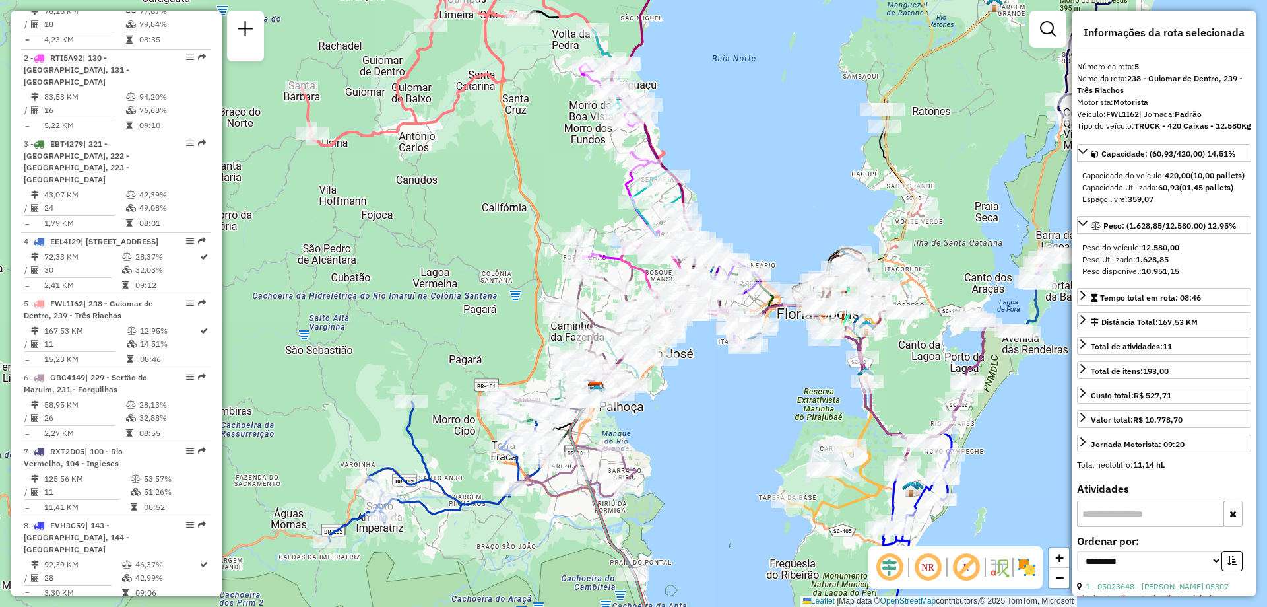
drag, startPoint x: 706, startPoint y: 430, endPoint x: 711, endPoint y: 444, distance: 15.2
click at [711, 444] on div "Janela de atendimento Grade de atendimento Capacidade Transportadoras Veículos …" at bounding box center [633, 303] width 1267 height 607
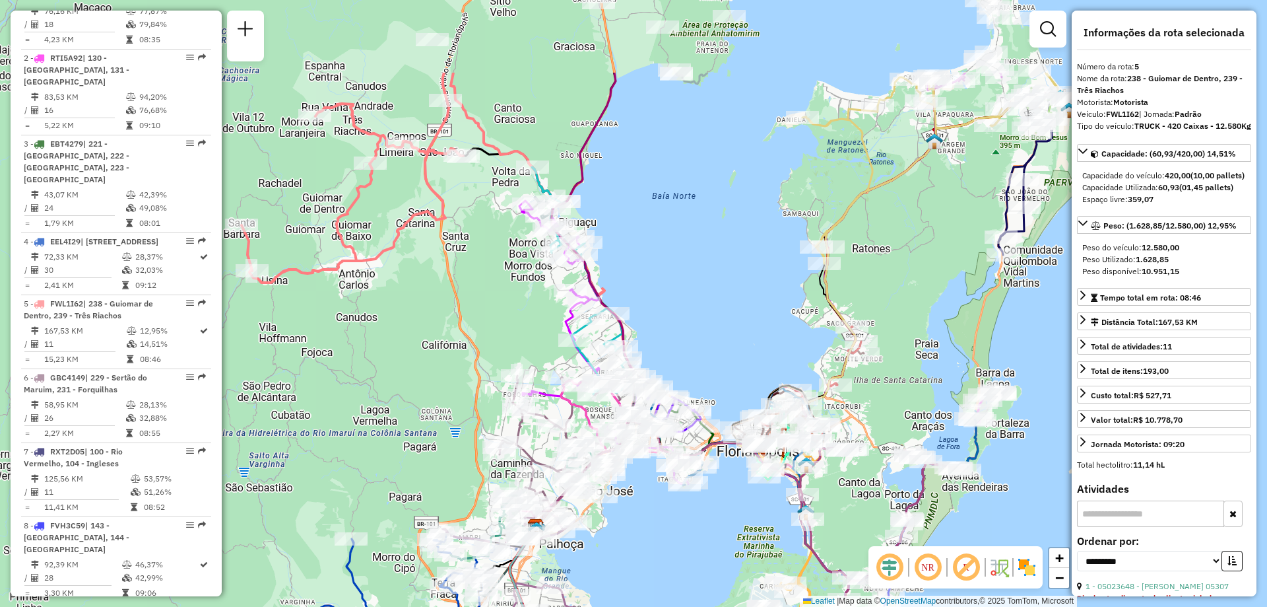
drag, startPoint x: 752, startPoint y: 428, endPoint x: 691, endPoint y: 560, distance: 145.6
click at [691, 560] on div "Janela de atendimento Grade de atendimento Capacidade Transportadoras Veículos …" at bounding box center [633, 303] width 1267 height 607
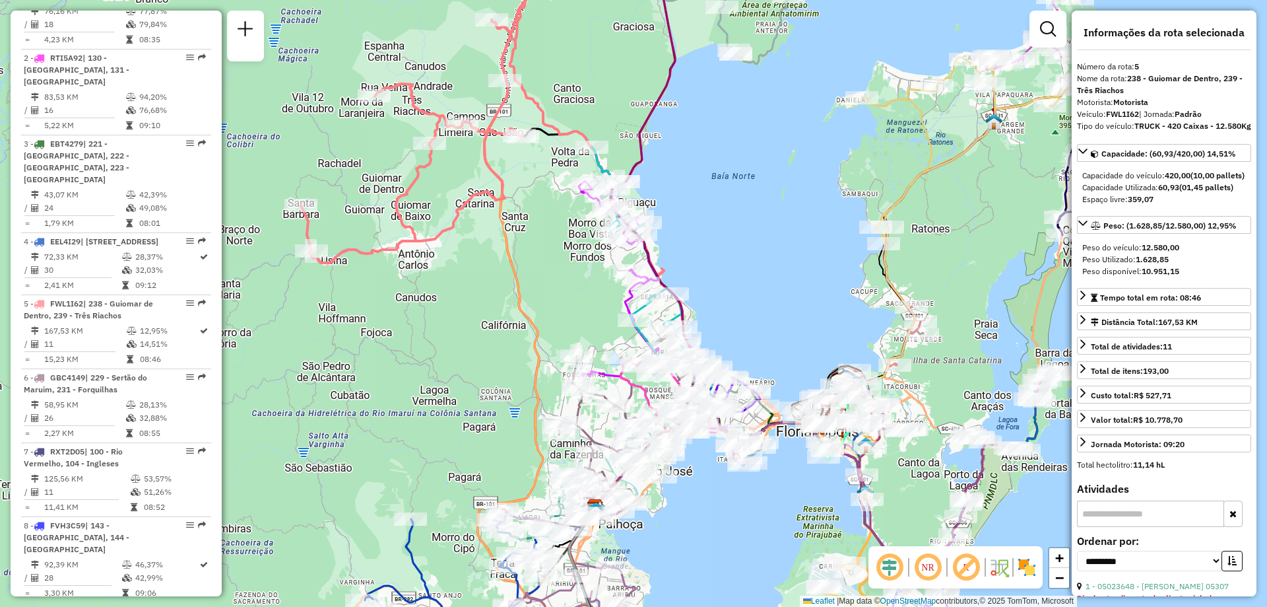
drag, startPoint x: 738, startPoint y: 222, endPoint x: 798, endPoint y: 202, distance: 63.4
click at [798, 202] on div "Janela de atendimento Grade de atendimento Capacidade Transportadoras Veículos …" at bounding box center [633, 303] width 1267 height 607
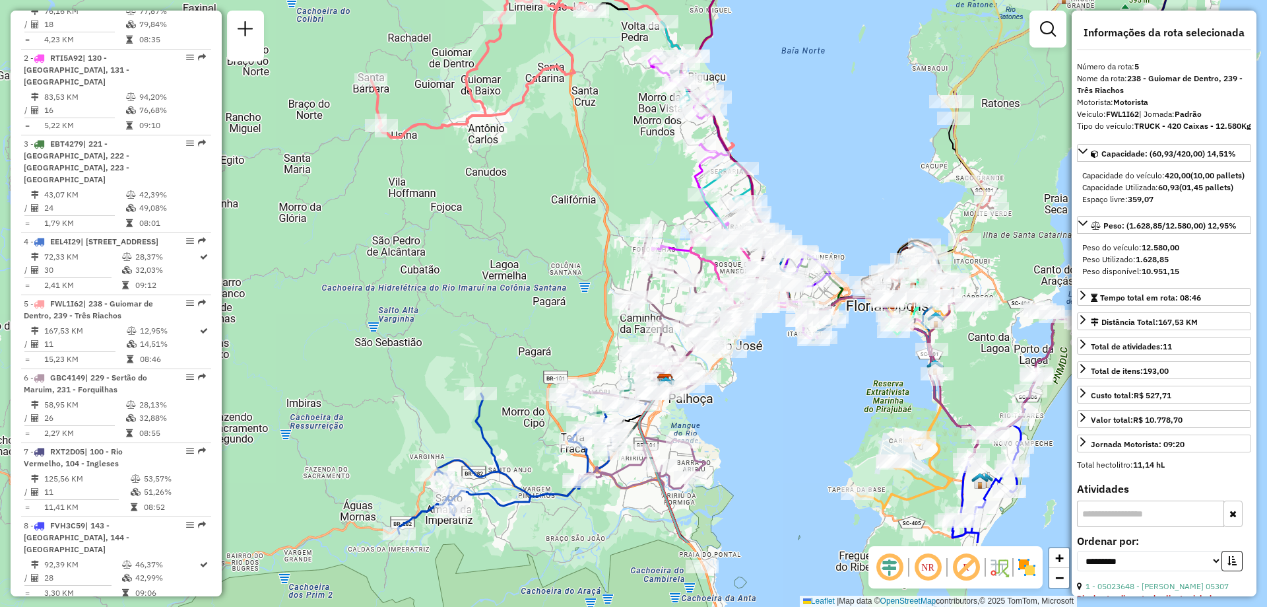
drag, startPoint x: 706, startPoint y: 536, endPoint x: 774, endPoint y: 411, distance: 142.4
click at [774, 411] on div "Janela de atendimento Grade de atendimento Capacidade Transportadoras Veículos …" at bounding box center [633, 303] width 1267 height 607
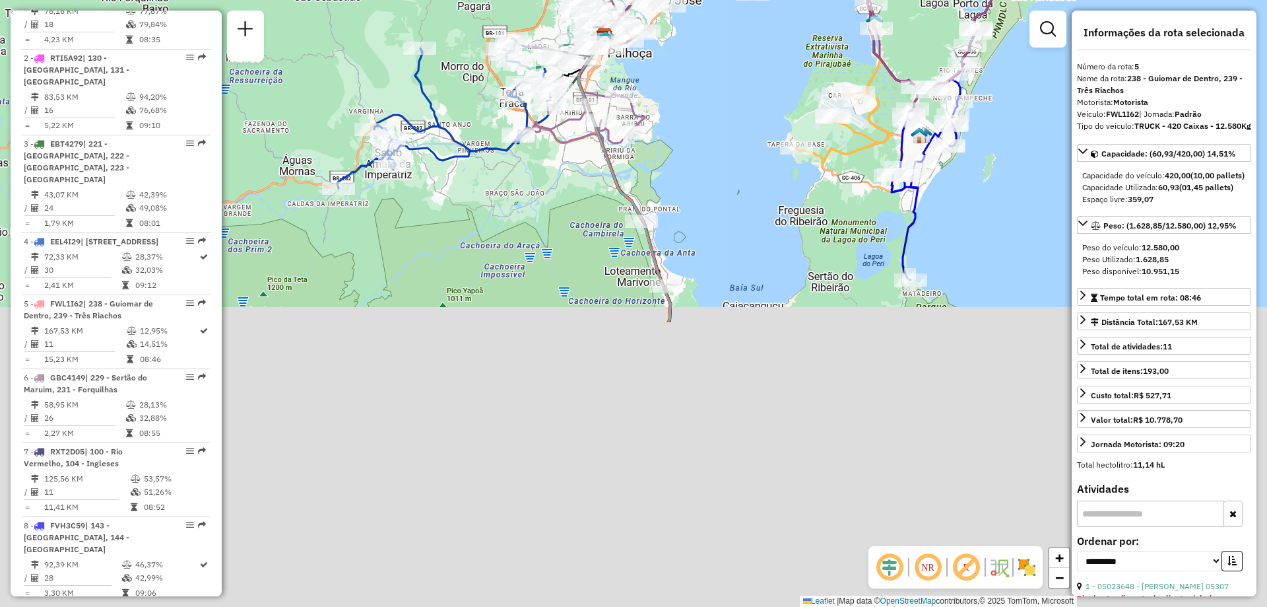
drag, startPoint x: 742, startPoint y: 456, endPoint x: 670, endPoint y: 60, distance: 402.6
click at [670, 60] on div "Janela de atendimento Grade de atendimento Capacidade Transportadoras Veículos …" at bounding box center [633, 303] width 1267 height 607
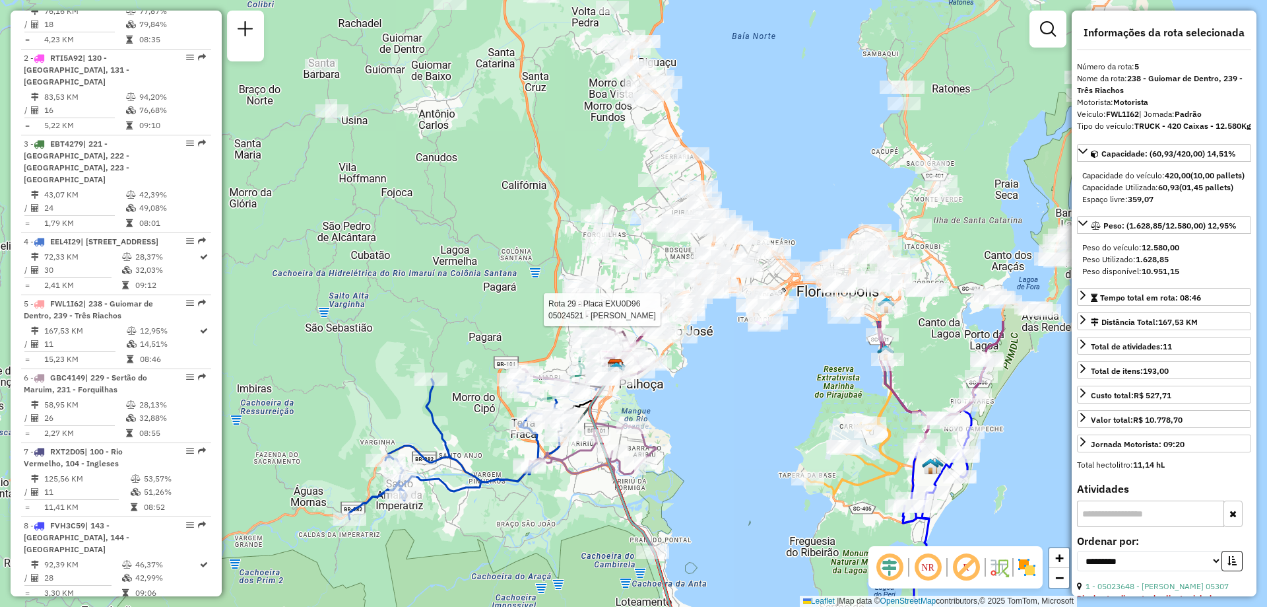
drag, startPoint x: 683, startPoint y: 143, endPoint x: 706, endPoint y: 525, distance: 382.8
click at [706, 525] on div "Rota 29 - Placa EXU0D96 05024521 - JOSE LUIS CELLA DE M Janela de atendimento G…" at bounding box center [633, 303] width 1267 height 607
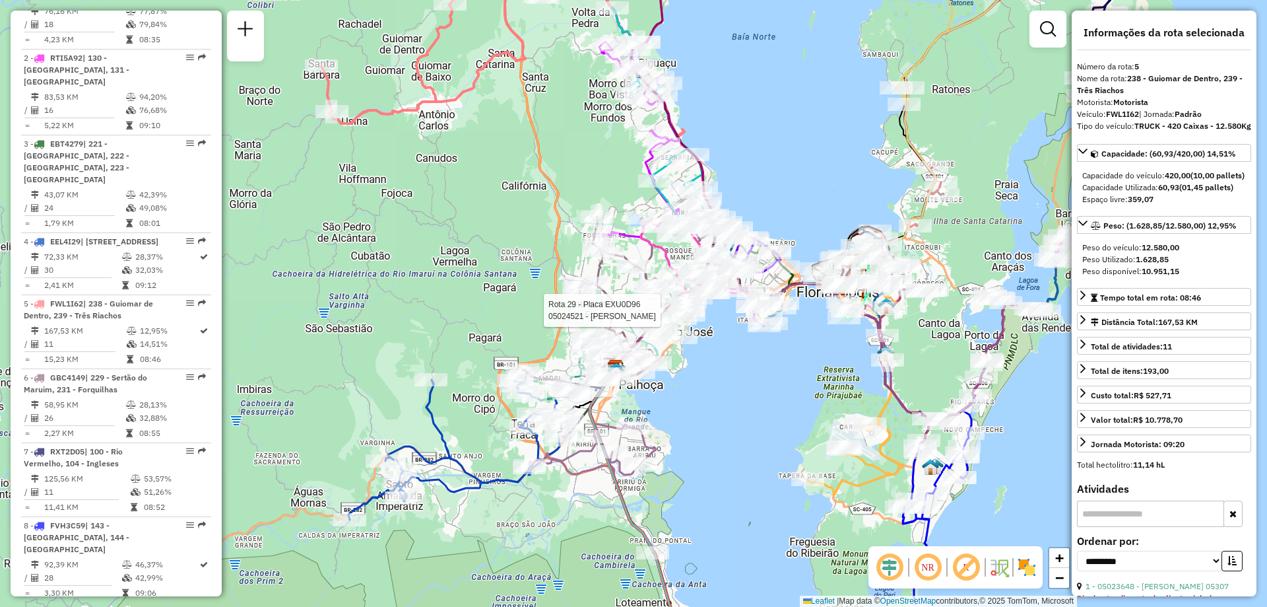
click at [729, 420] on div "Rota 29 - Placa EXU0D96 05024521 - JOSE LUIS CELLA DE M Janela de atendimento G…" at bounding box center [633, 303] width 1267 height 607
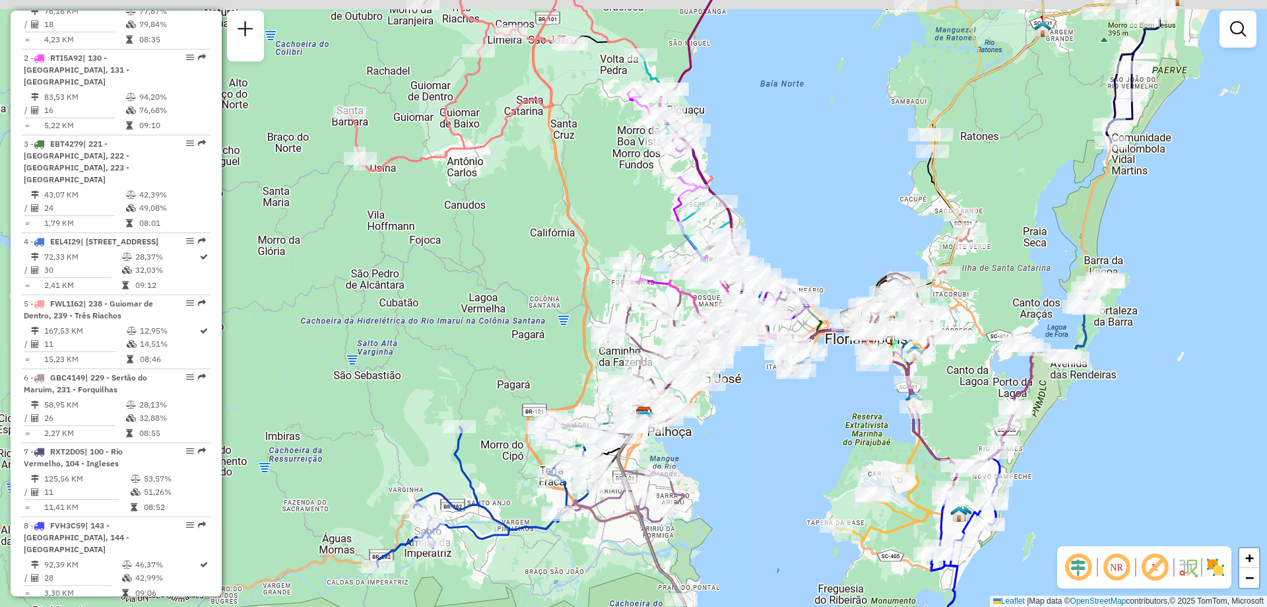
drag, startPoint x: 713, startPoint y: 389, endPoint x: 748, endPoint y: 447, distance: 68.0
click at [748, 447] on div "Janela de atendimento Grade de atendimento Capacidade Transportadoras Veículos …" at bounding box center [633, 303] width 1267 height 607
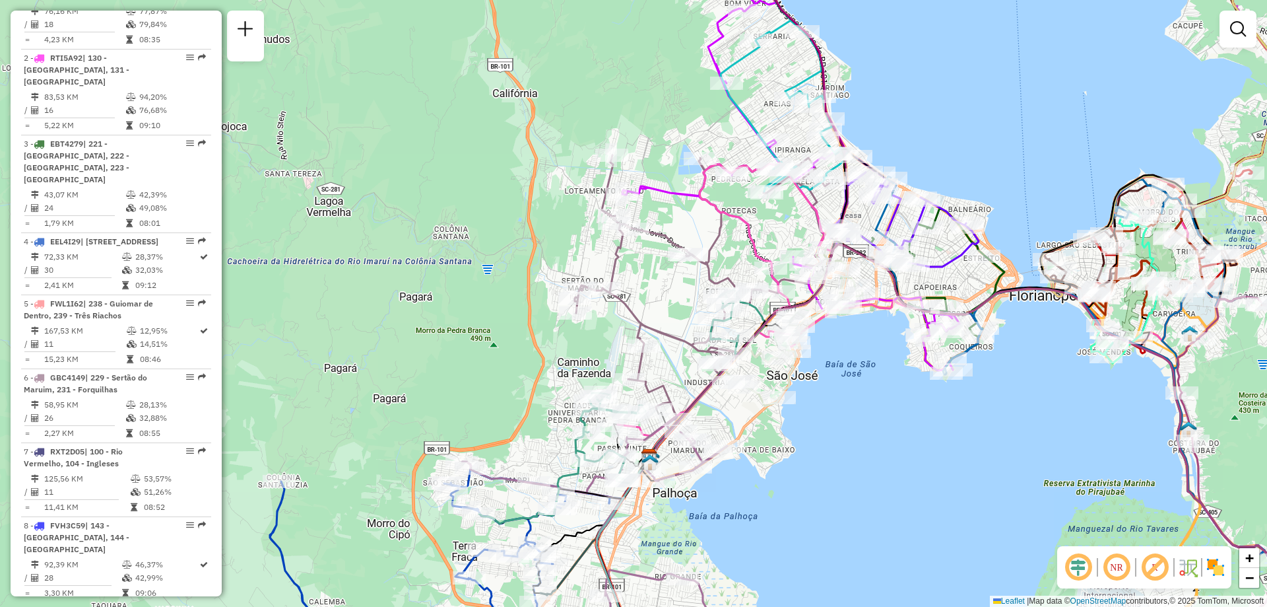
drag, startPoint x: 847, startPoint y: 463, endPoint x: 866, endPoint y: 529, distance: 68.7
click at [866, 529] on div "Janela de atendimento Grade de atendimento Capacidade Transportadoras Veículos …" at bounding box center [633, 303] width 1267 height 607
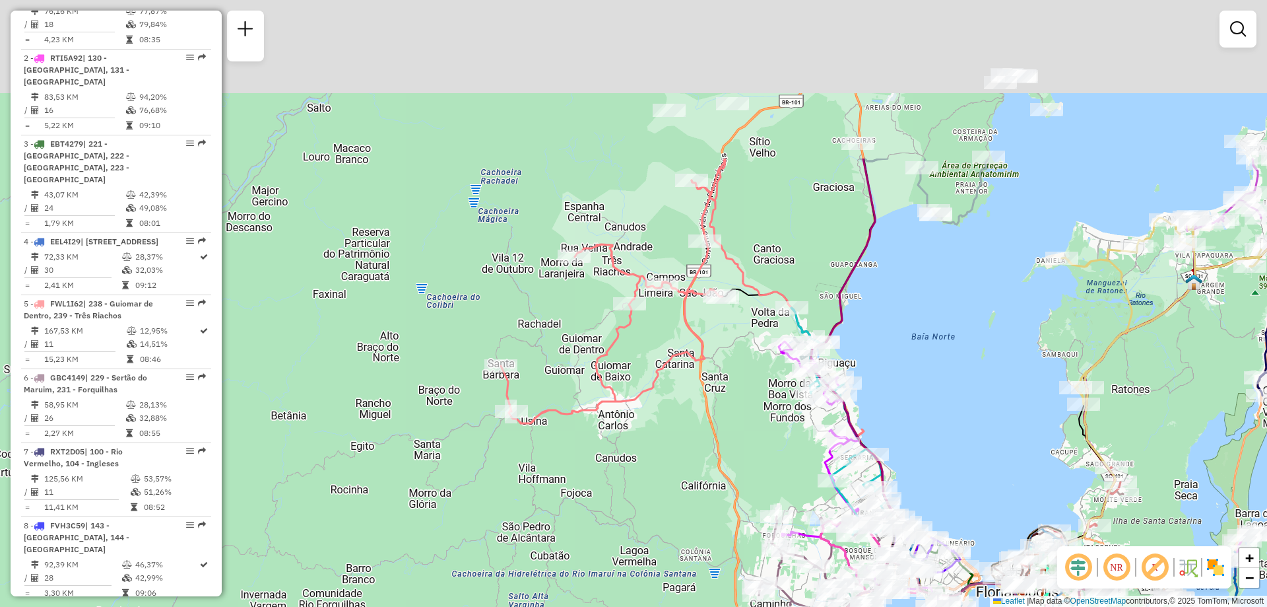
drag, startPoint x: 916, startPoint y: 229, endPoint x: 968, endPoint y: 463, distance: 240.0
click at [968, 463] on div "Janela de atendimento Grade de atendimento Capacidade Transportadoras Veículos …" at bounding box center [633, 303] width 1267 height 607
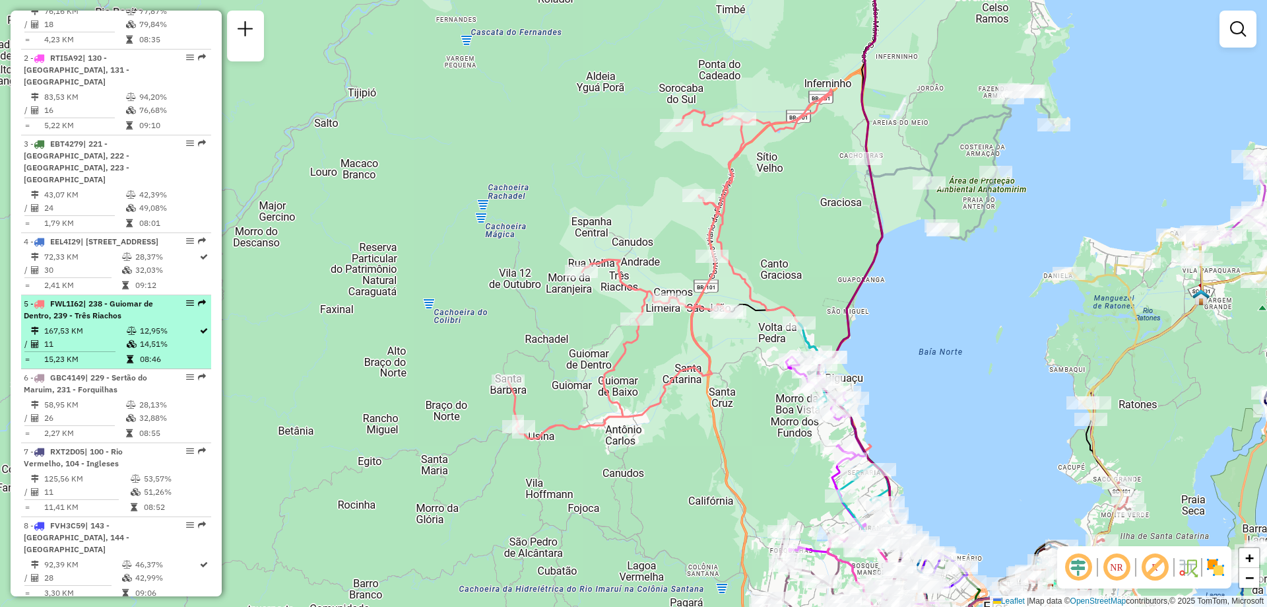
click at [146, 317] on div "5 - FWL1I62 | 238 - Guiomar de Dentro, 239 - Três Riachos" at bounding box center [94, 310] width 140 height 24
select select "**********"
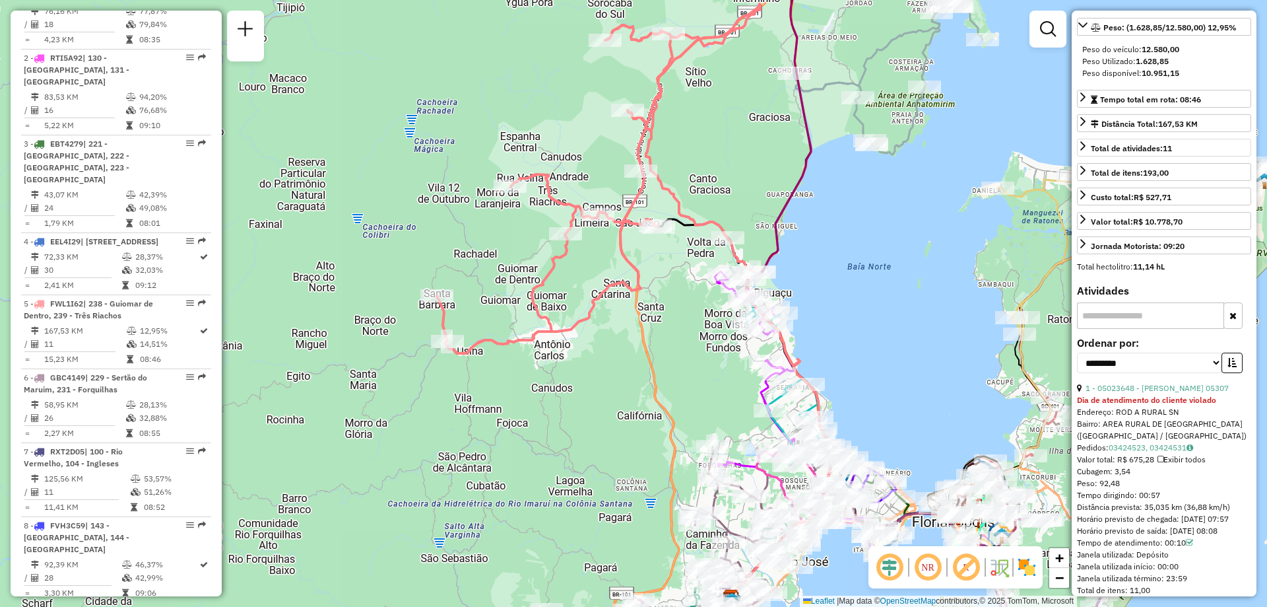
scroll to position [0, 0]
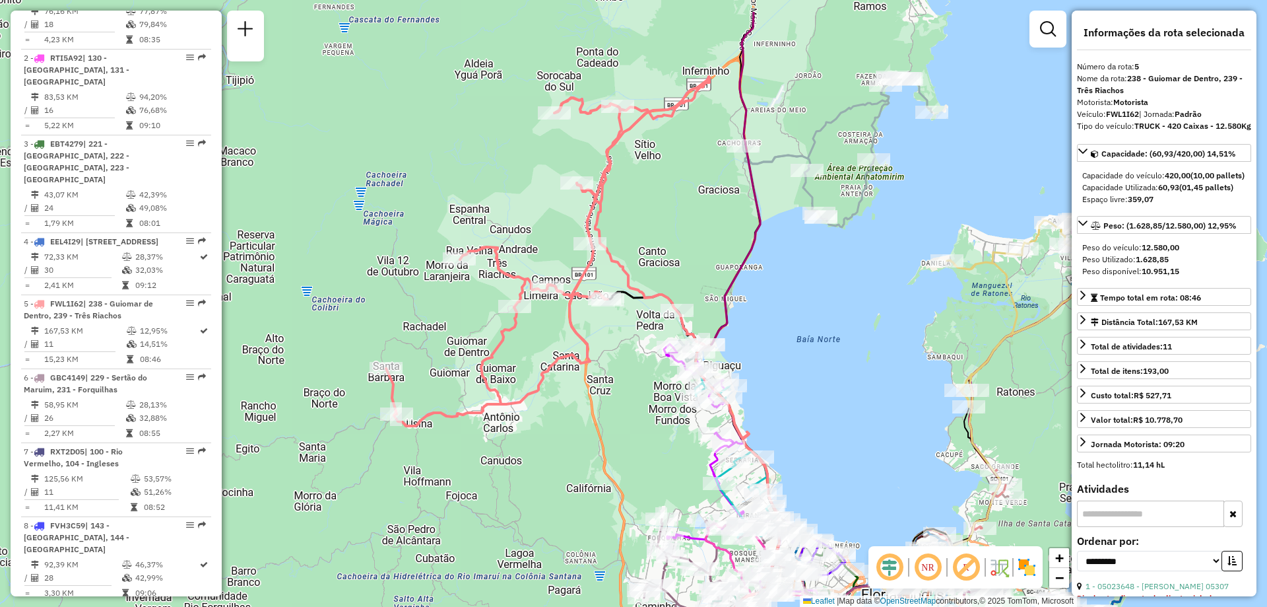
drag, startPoint x: 935, startPoint y: 214, endPoint x: 884, endPoint y: 286, distance: 88.6
click at [884, 286] on div "Janela de atendimento Grade de atendimento Capacidade Transportadoras Veículos …" at bounding box center [633, 303] width 1267 height 607
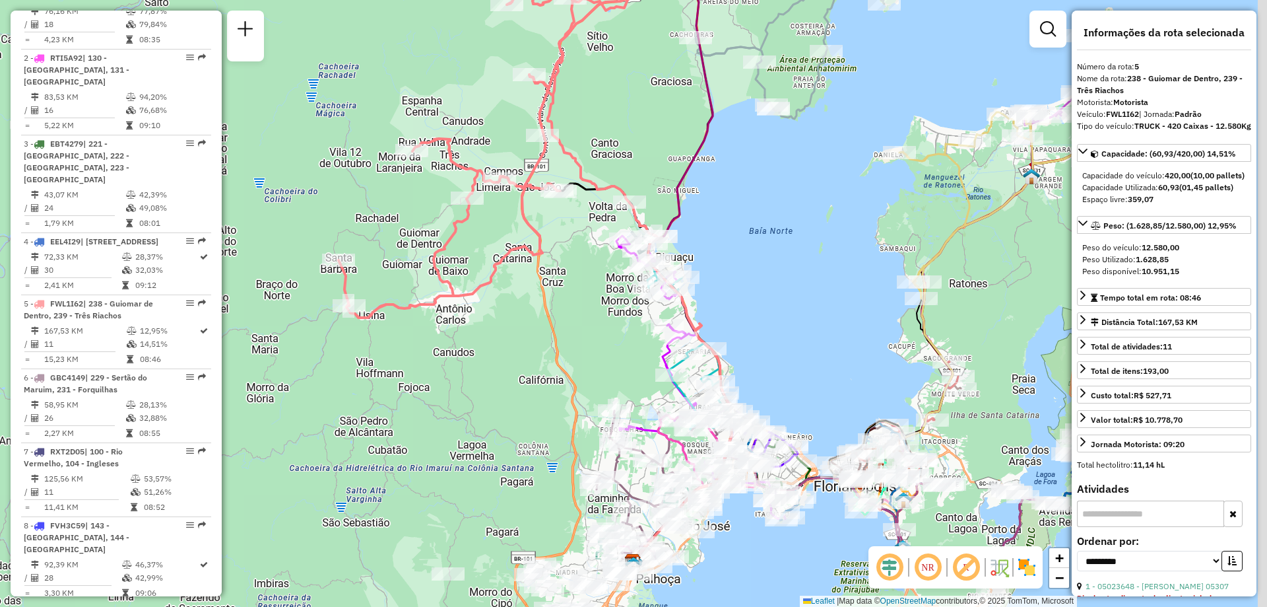
drag, startPoint x: 817, startPoint y: 354, endPoint x: 765, endPoint y: 232, distance: 133.4
click at [766, 232] on div "Janela de atendimento Grade de atendimento Capacidade Transportadoras Veículos …" at bounding box center [633, 303] width 1267 height 607
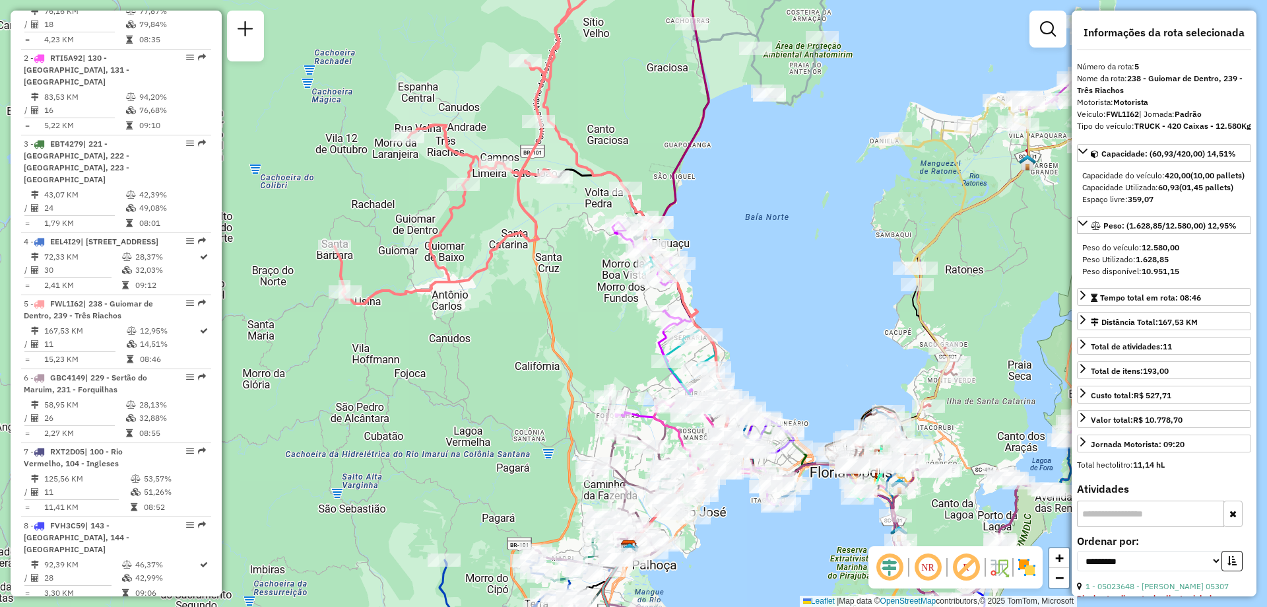
click at [781, 304] on div "Janela de atendimento Grade de atendimento Capacidade Transportadoras Veículos …" at bounding box center [633, 303] width 1267 height 607
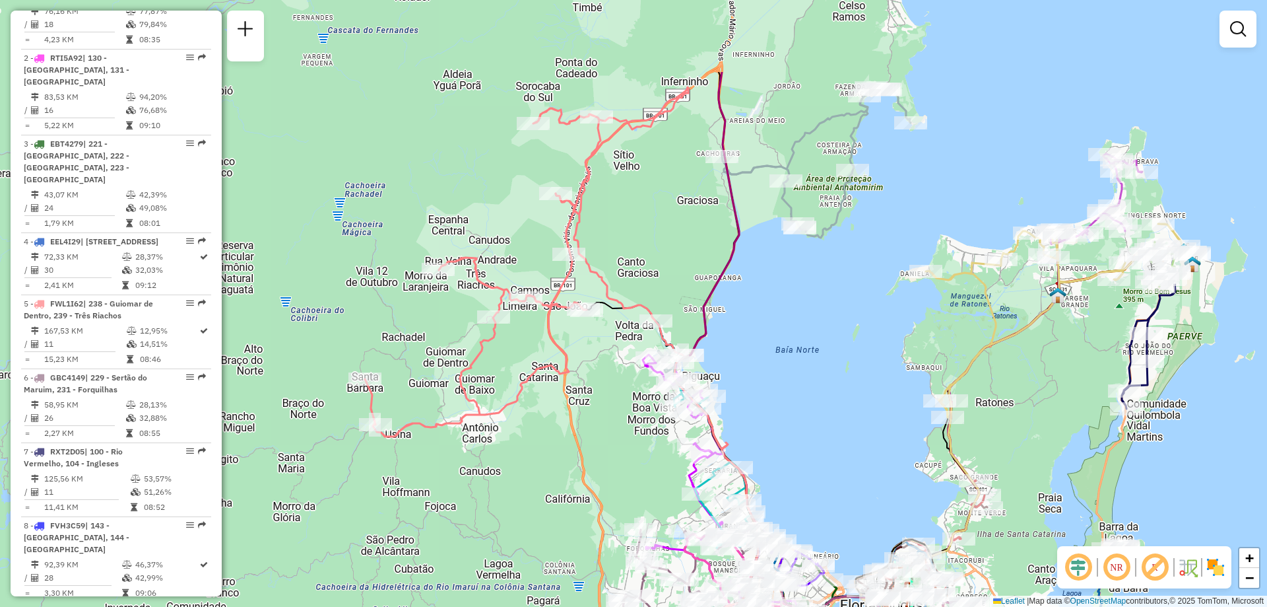
drag, startPoint x: 805, startPoint y: 194, endPoint x: 836, endPoint y: 327, distance: 136.1
click at [836, 327] on div "Janela de atendimento Grade de atendimento Capacidade Transportadoras Veículos …" at bounding box center [633, 303] width 1267 height 607
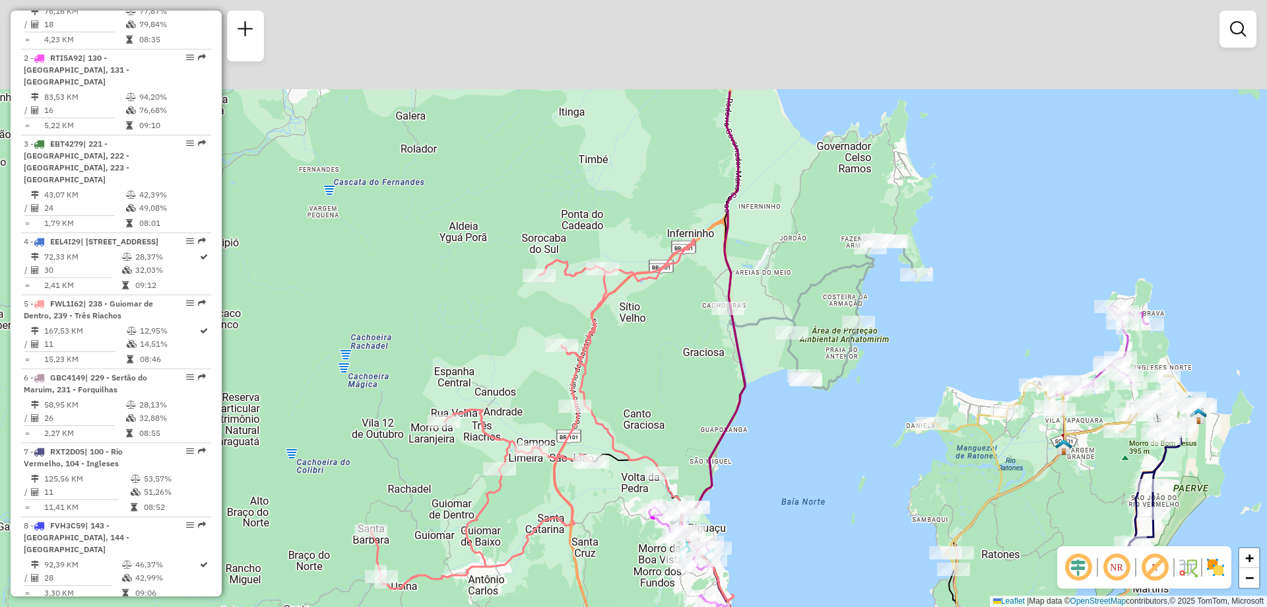
drag, startPoint x: 878, startPoint y: 282, endPoint x: 878, endPoint y: 308, distance: 25.7
click at [878, 308] on div "Janela de atendimento Grade de atendimento Capacidade Transportadoras Veículos …" at bounding box center [633, 303] width 1267 height 607
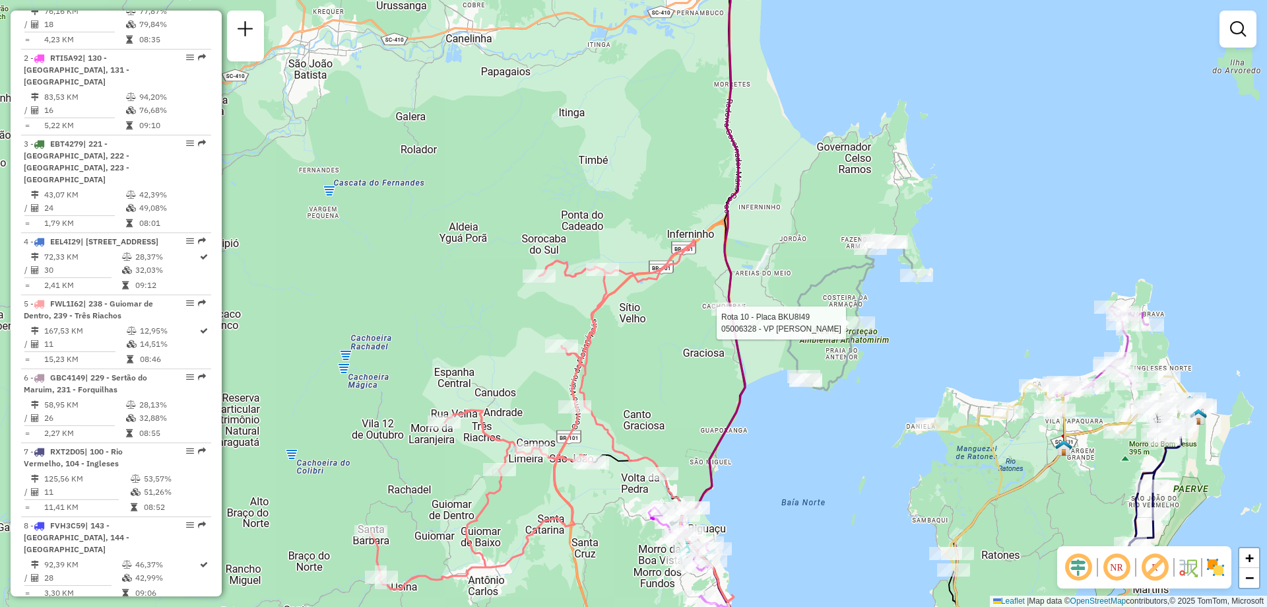
select select "**********"
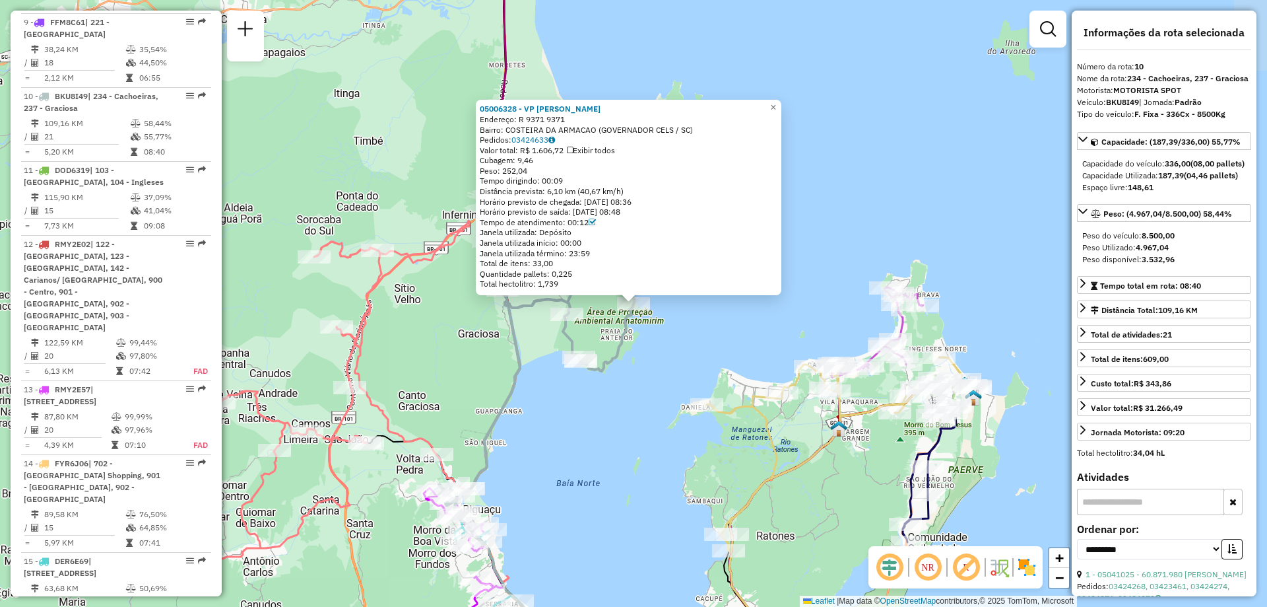
scroll to position [1206, 0]
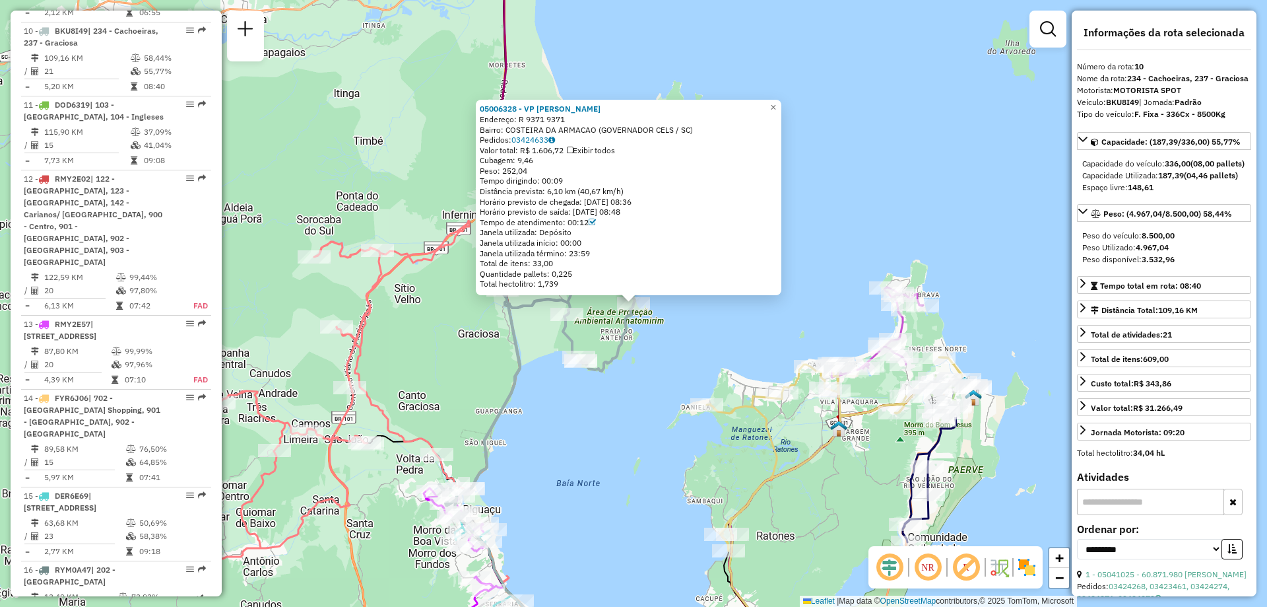
click at [729, 475] on div "05006328 - VP ALICE ROSA DA SIL Endereço: R 9371 9371 Bairro: COSTEIRA DA ARMAC…" at bounding box center [633, 303] width 1267 height 607
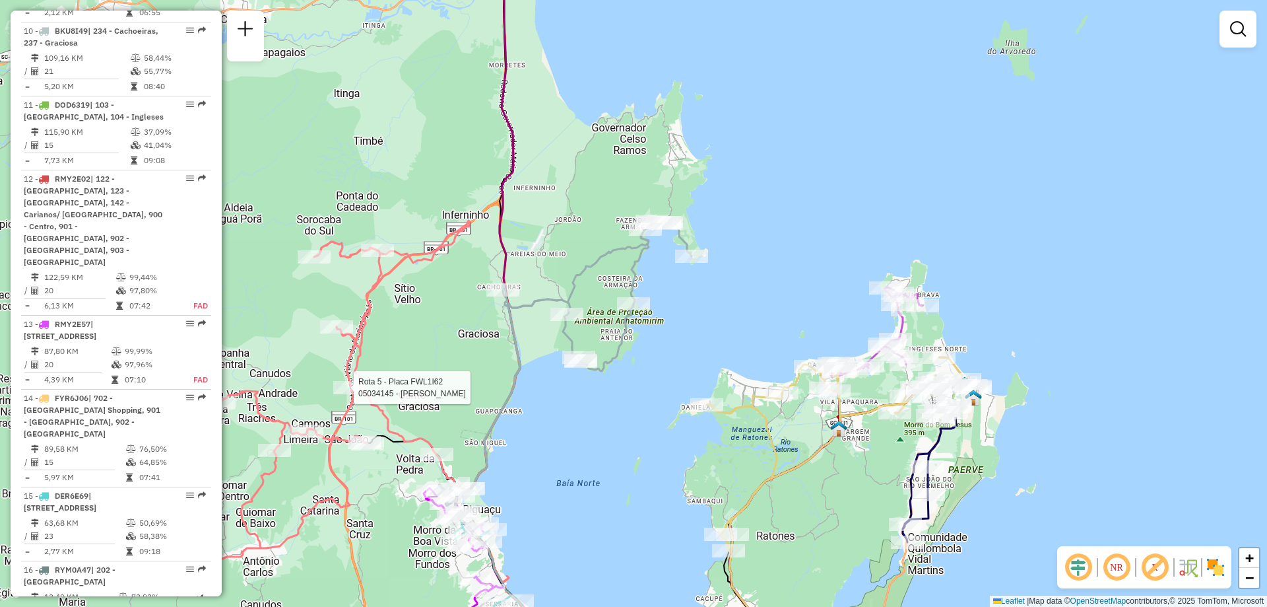
select select "**********"
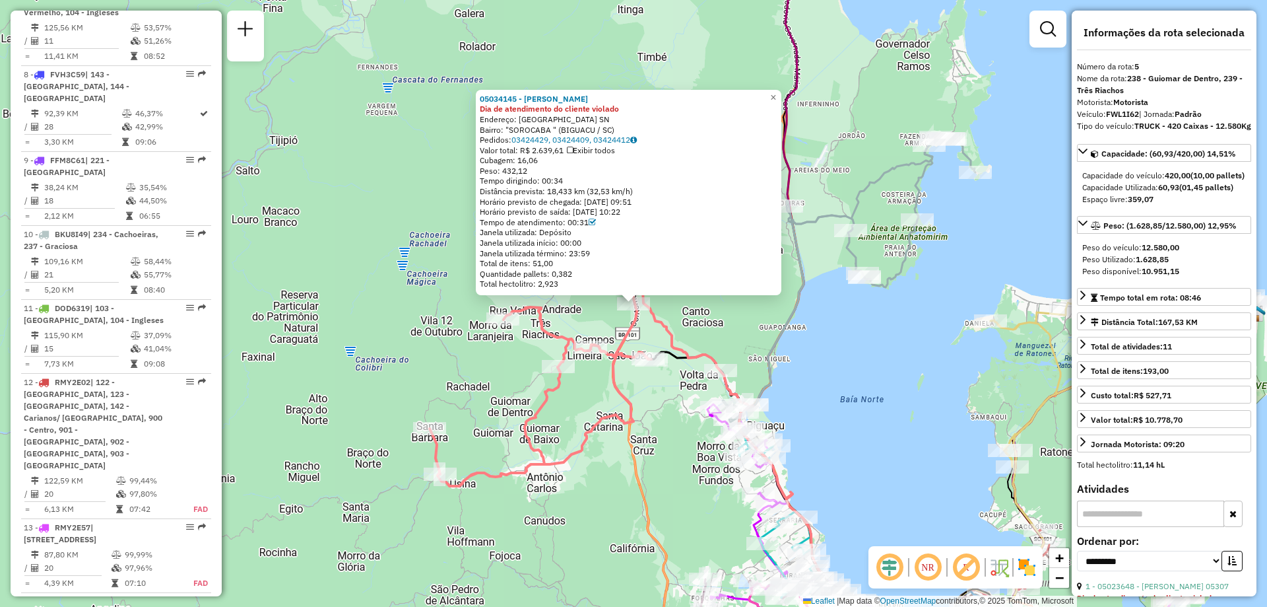
scroll to position [837, 0]
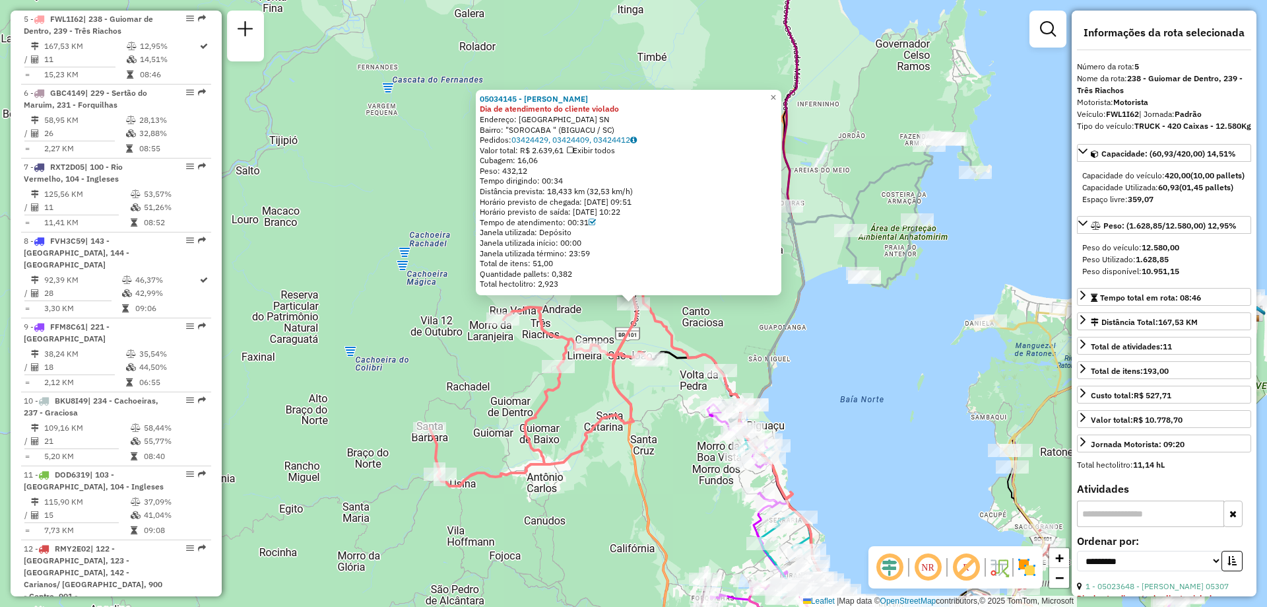
click at [869, 425] on div "05034145 - VALERIO DA HLANIO Dia de atendimento do cliente violado Endereço: AV…" at bounding box center [633, 303] width 1267 height 607
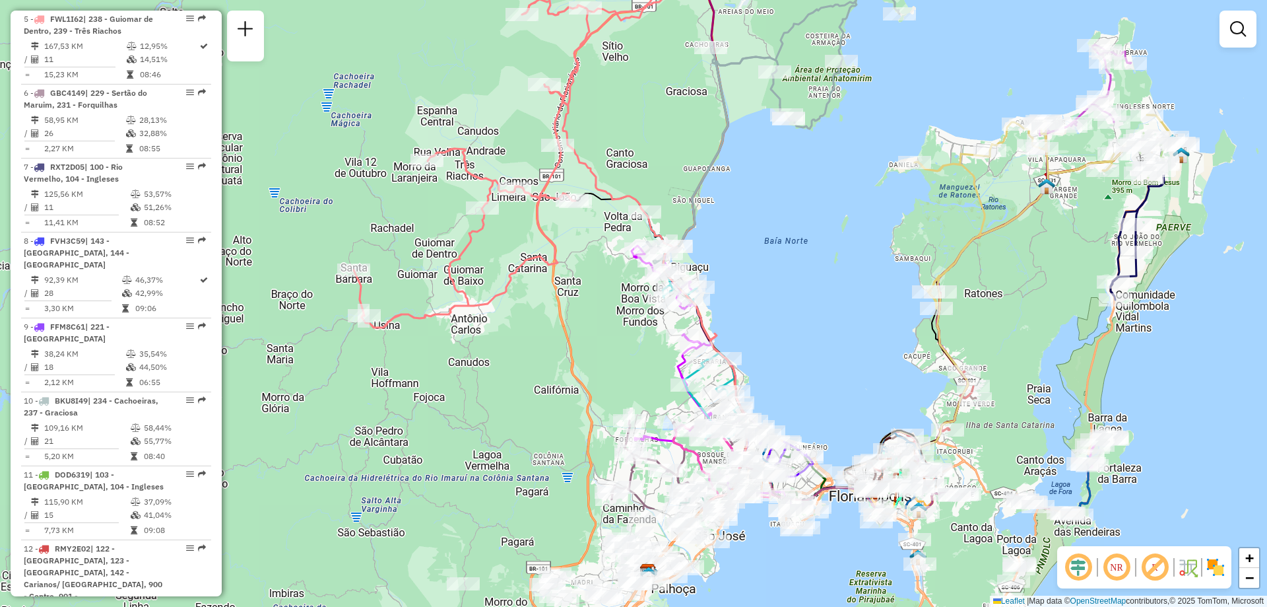
drag, startPoint x: 826, startPoint y: 460, endPoint x: 750, endPoint y: 302, distance: 175.0
click at [750, 302] on div "Janela de atendimento Grade de atendimento Capacidade Transportadoras Veículos …" at bounding box center [633, 303] width 1267 height 607
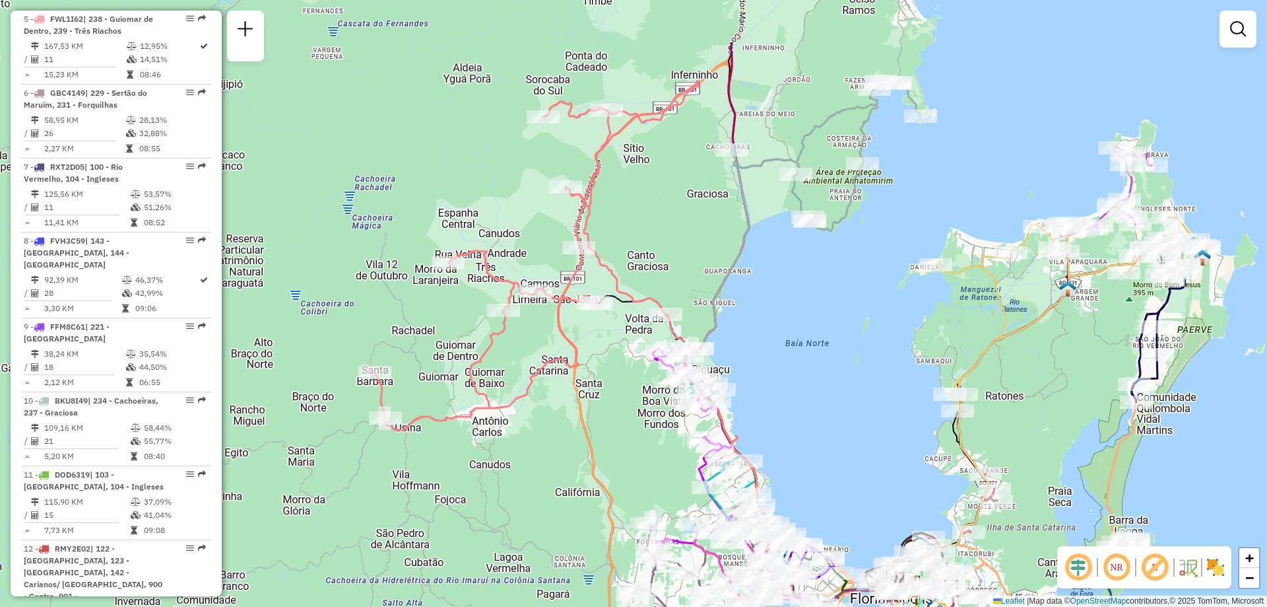
drag, startPoint x: 750, startPoint y: 303, endPoint x: 771, endPoint y: 407, distance: 105.7
click at [771, 407] on div "Janela de atendimento Grade de atendimento Capacidade Transportadoras Veículos …" at bounding box center [633, 303] width 1267 height 607
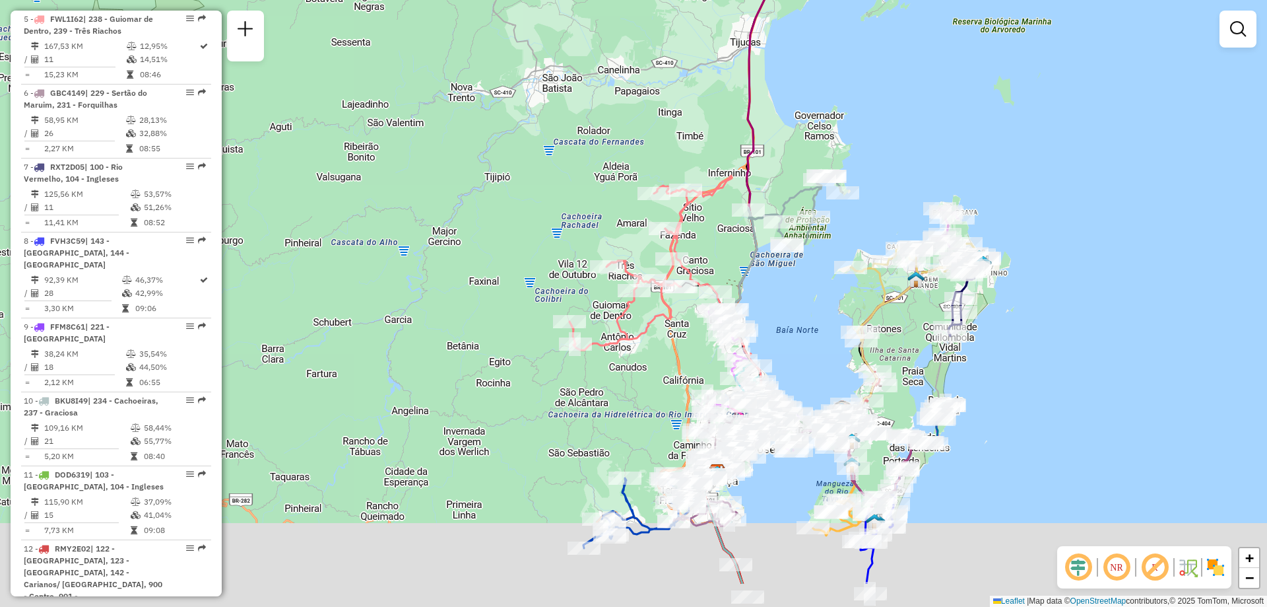
drag, startPoint x: 803, startPoint y: 431, endPoint x: 795, endPoint y: 345, distance: 86.8
click at [795, 345] on div "Janela de atendimento Grade de atendimento Capacidade Transportadoras Veículos …" at bounding box center [633, 303] width 1267 height 607
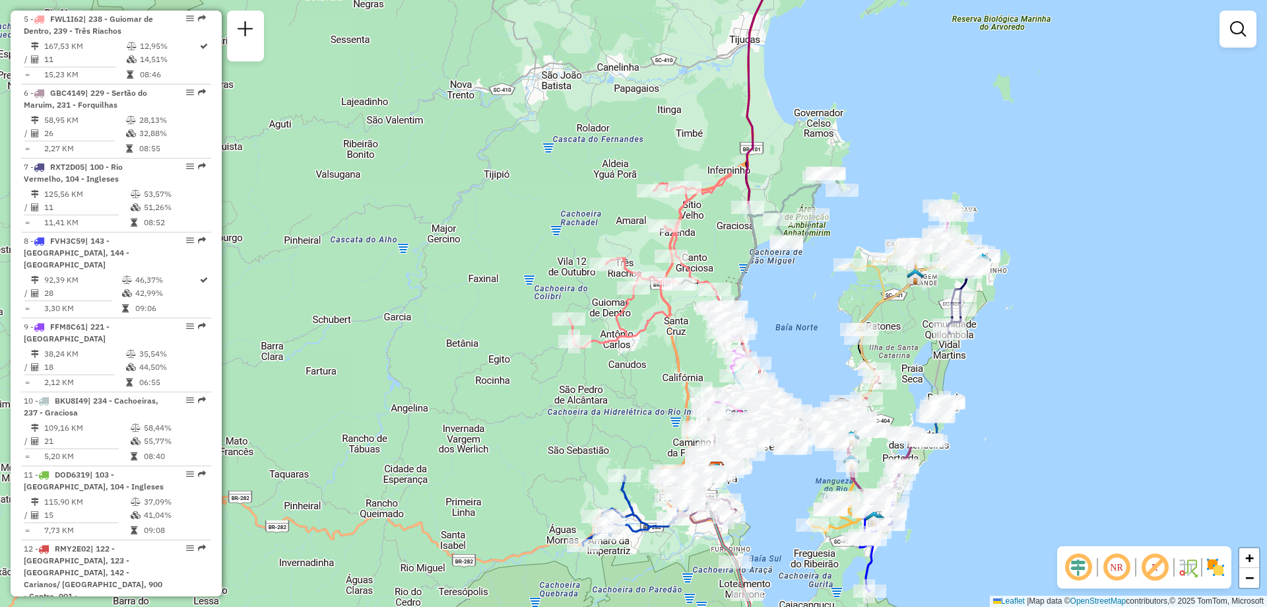
click at [1068, 336] on div "Janela de atendimento Grade de atendimento Capacidade Transportadoras Veículos …" at bounding box center [633, 303] width 1267 height 607
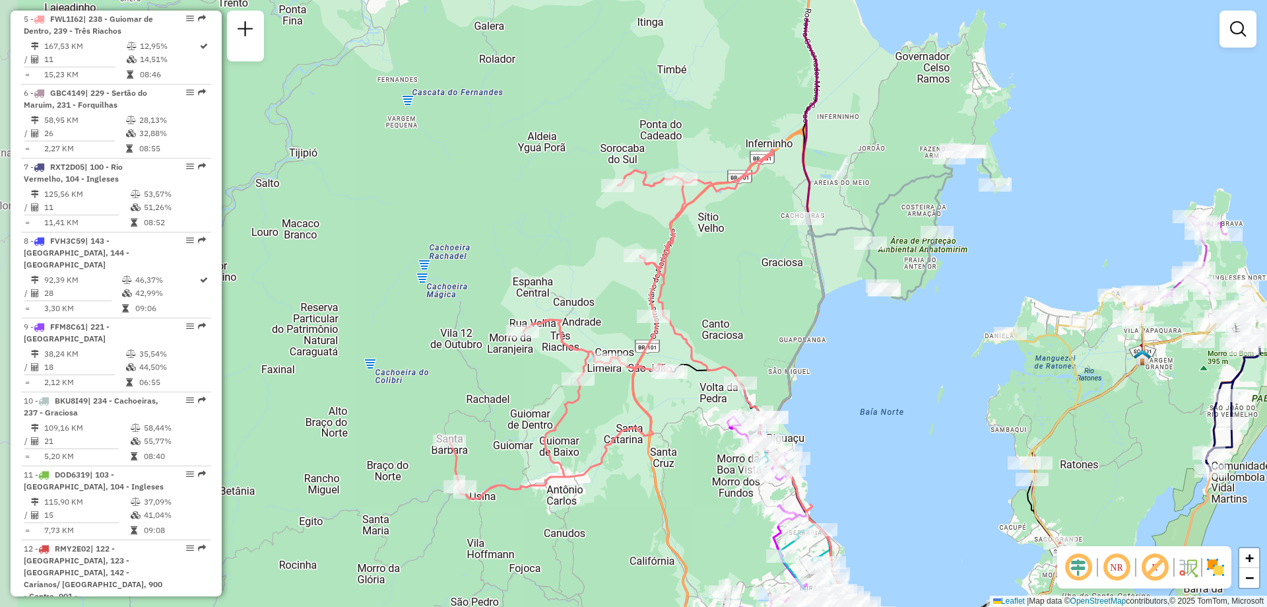
drag, startPoint x: 859, startPoint y: 345, endPoint x: 880, endPoint y: 410, distance: 67.8
click at [880, 410] on div "Janela de atendimento Grade de atendimento Capacidade Transportadoras Veículos …" at bounding box center [633, 303] width 1267 height 607
